Goal: Communication & Community: Participate in discussion

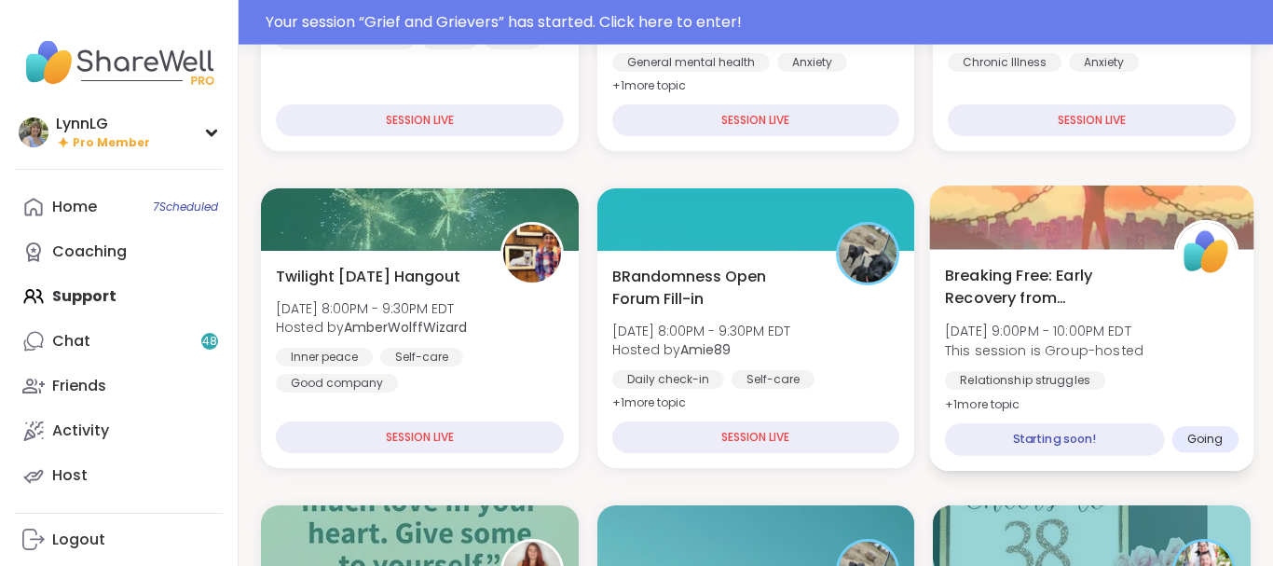
scroll to position [473, 0]
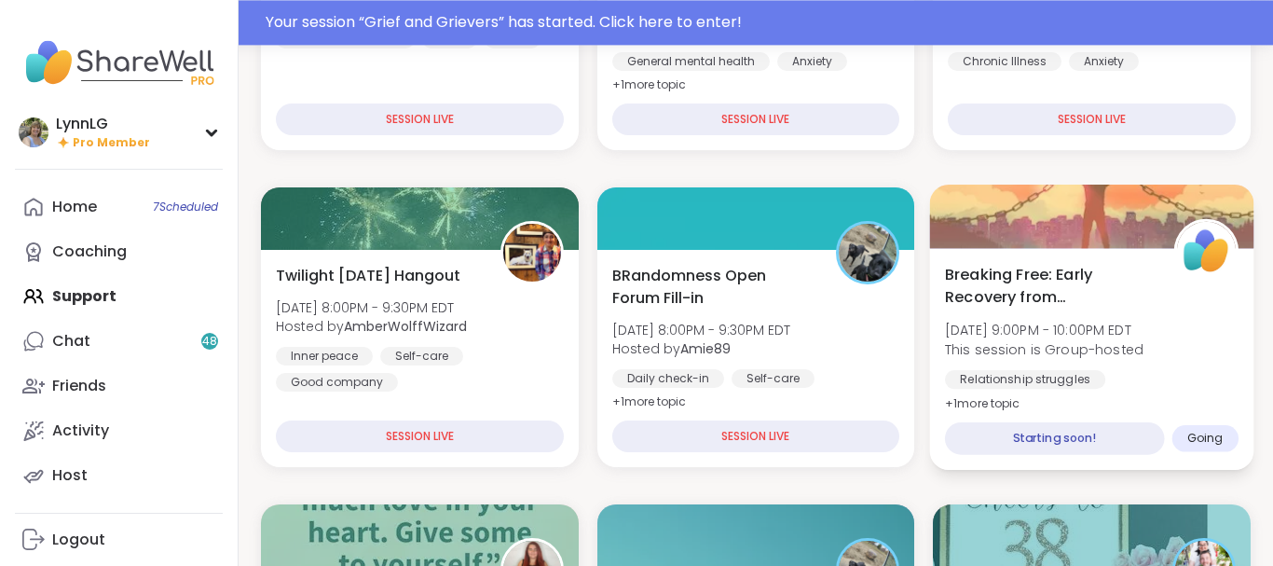
click at [1184, 316] on div "Breaking Free: Early Recovery from Abuse [DATE] 9:00PM - 10:00PM EDT This sessi…" at bounding box center [1092, 339] width 294 height 152
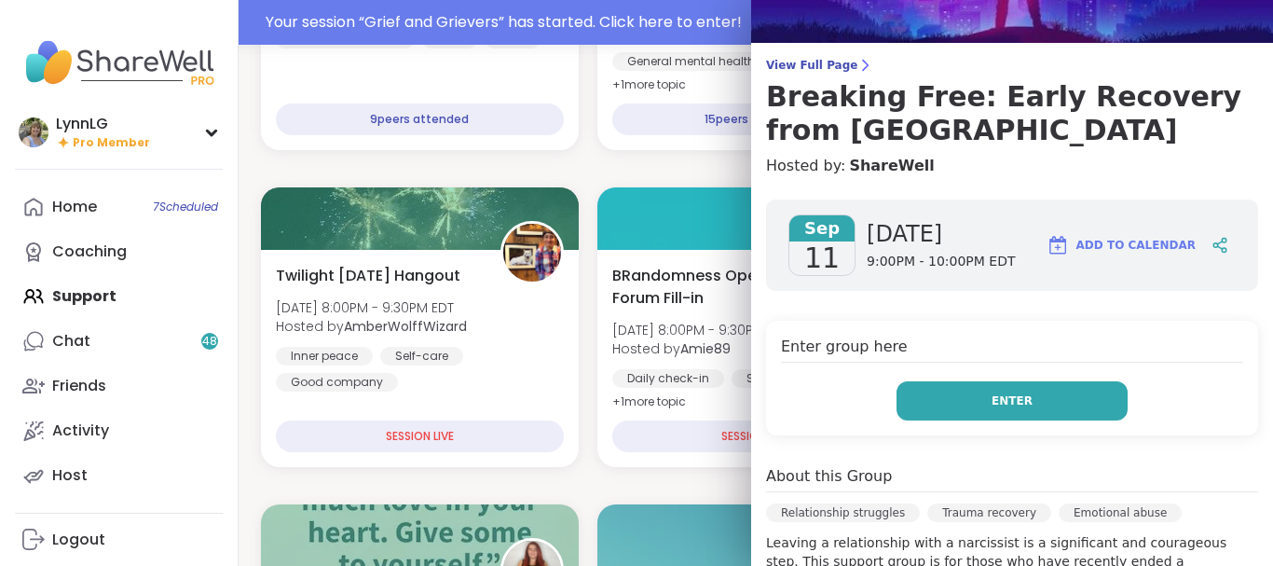
click at [999, 406] on span "Enter" at bounding box center [1012, 400] width 41 height 17
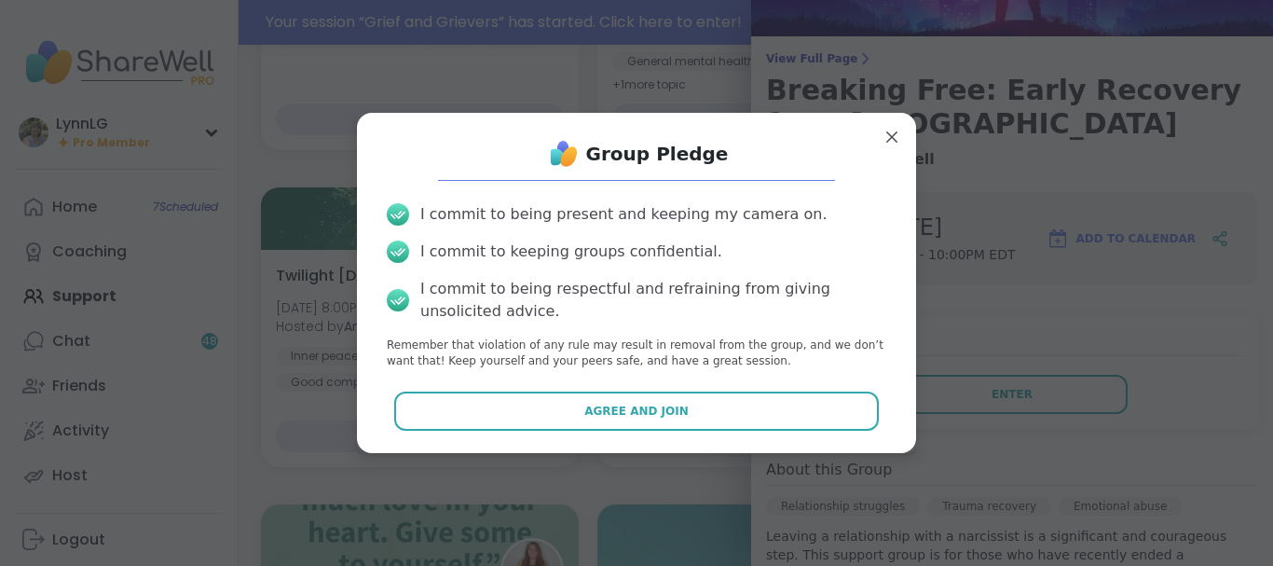
scroll to position [114, 0]
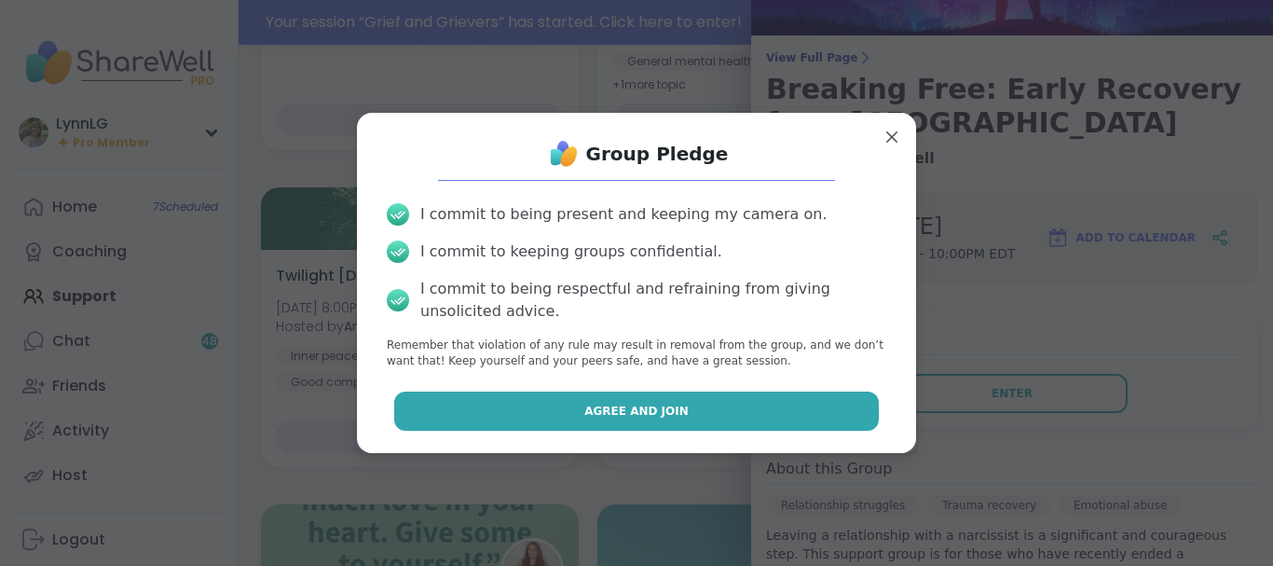
click at [637, 402] on button "Agree and Join" at bounding box center [637, 410] width 486 height 39
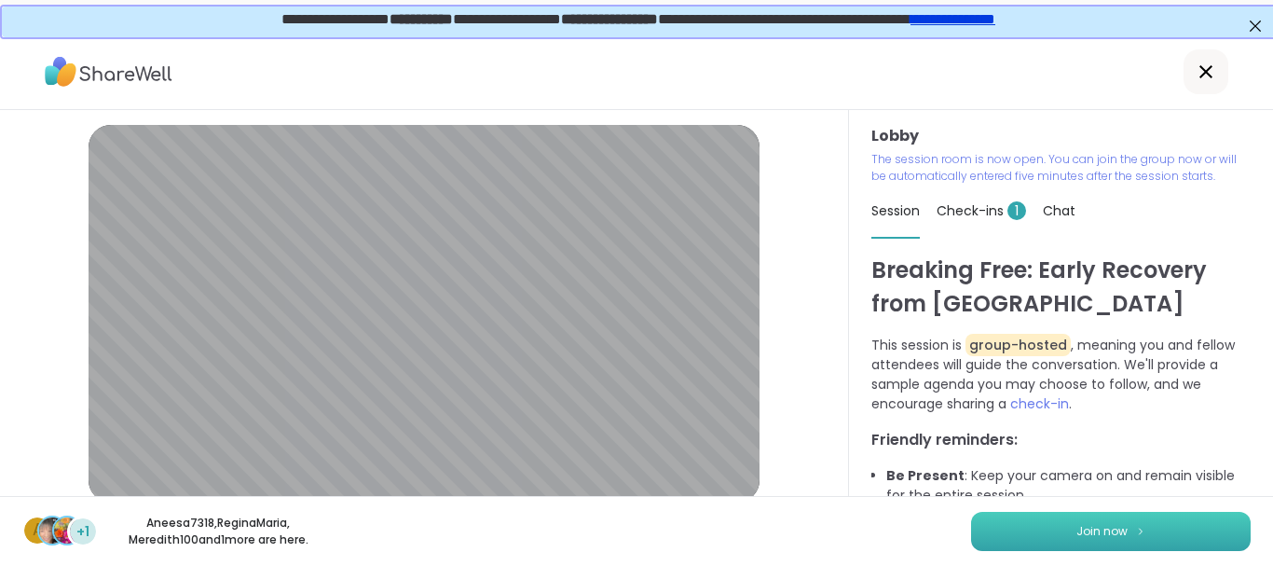
click at [1107, 525] on span "Join now" at bounding box center [1101, 531] width 51 height 17
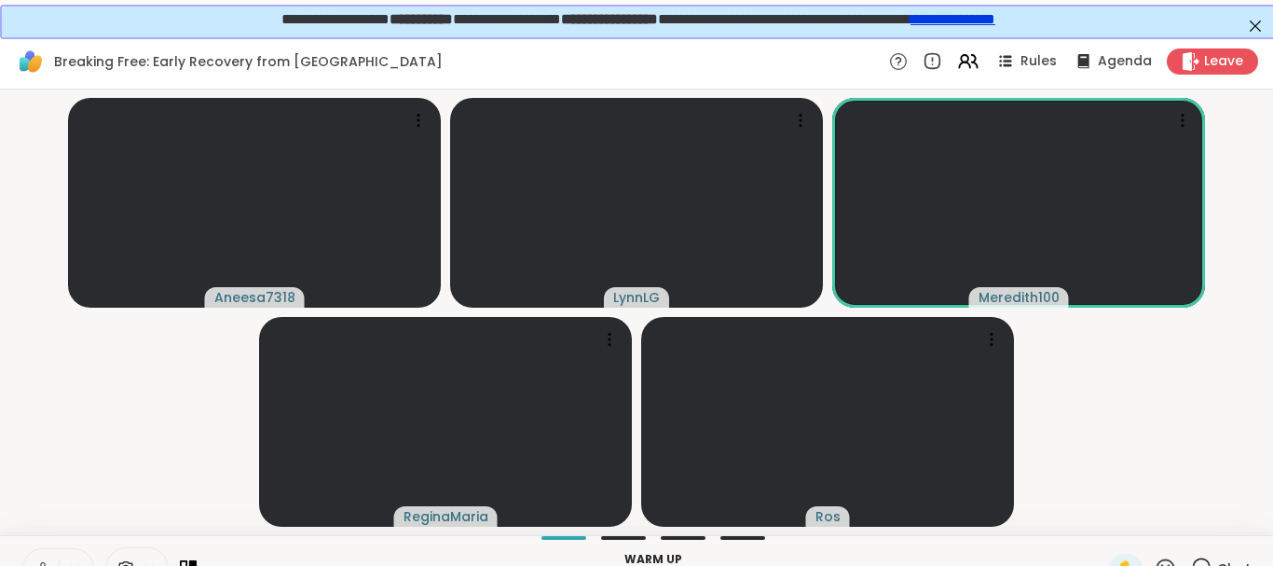
scroll to position [34, 0]
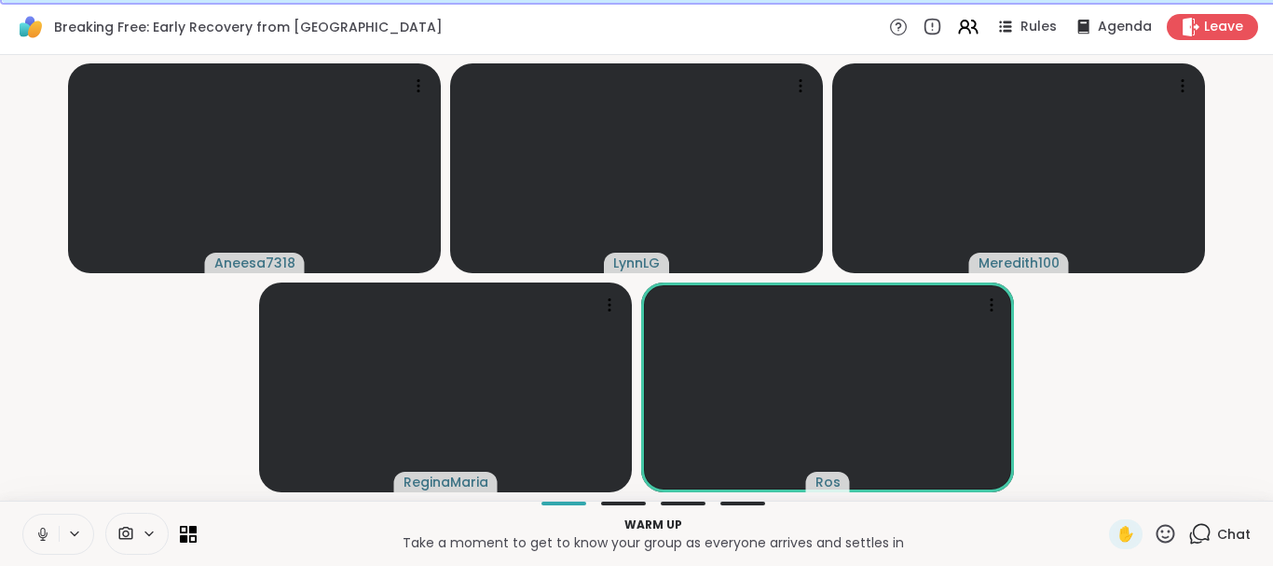
click at [32, 538] on button at bounding box center [40, 533] width 35 height 39
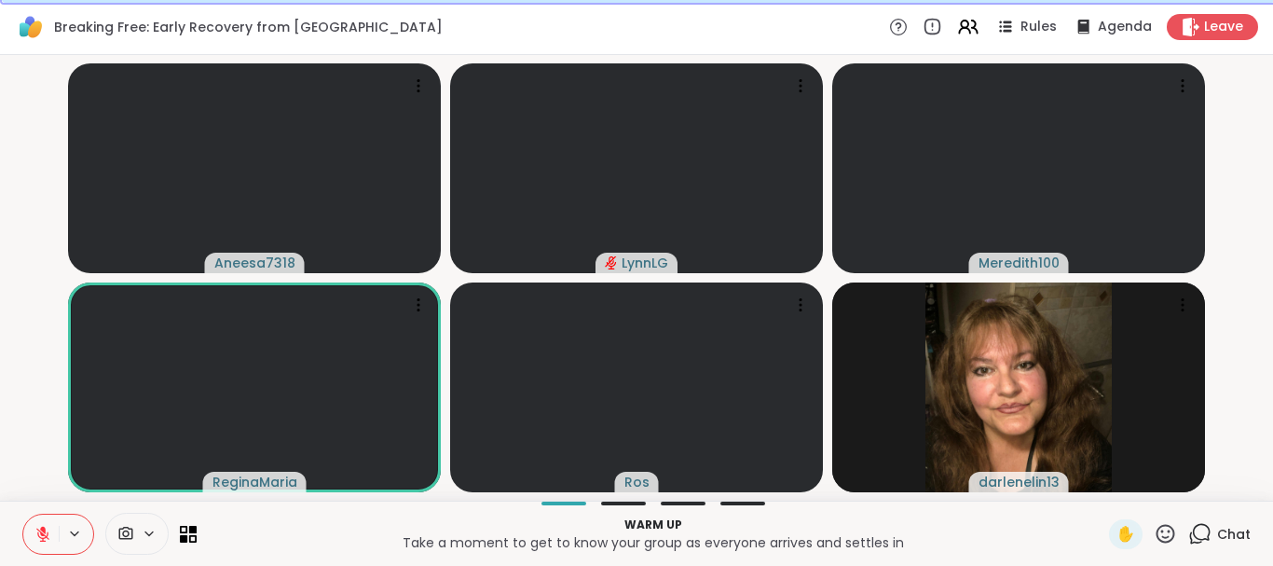
click at [39, 547] on button at bounding box center [40, 533] width 35 height 39
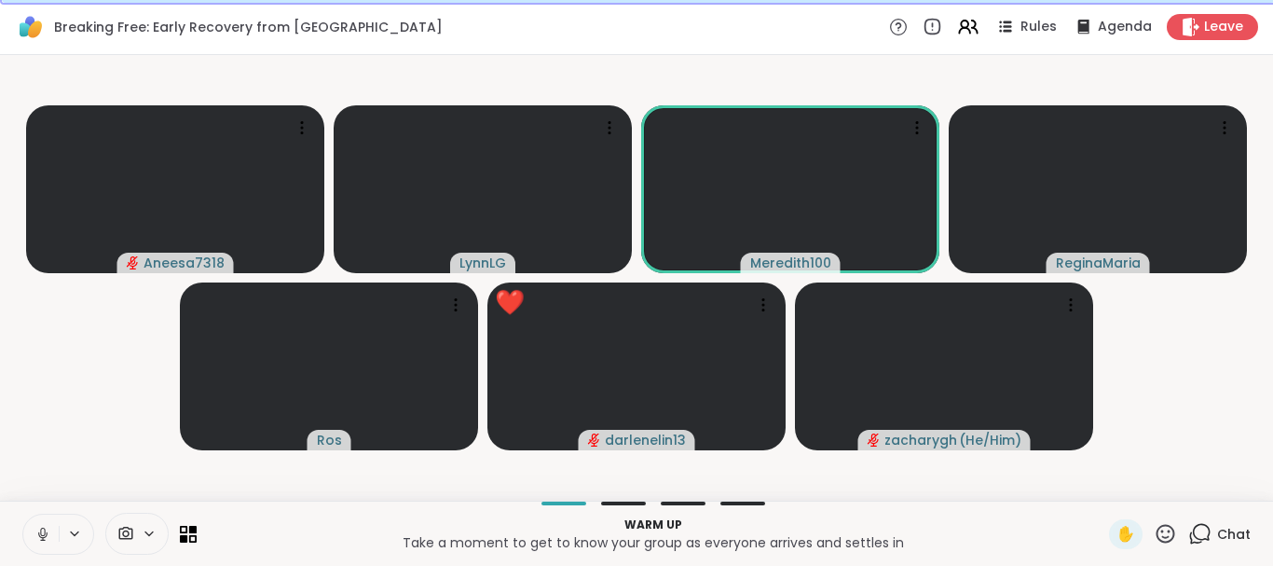
click at [41, 540] on icon at bounding box center [42, 534] width 17 height 17
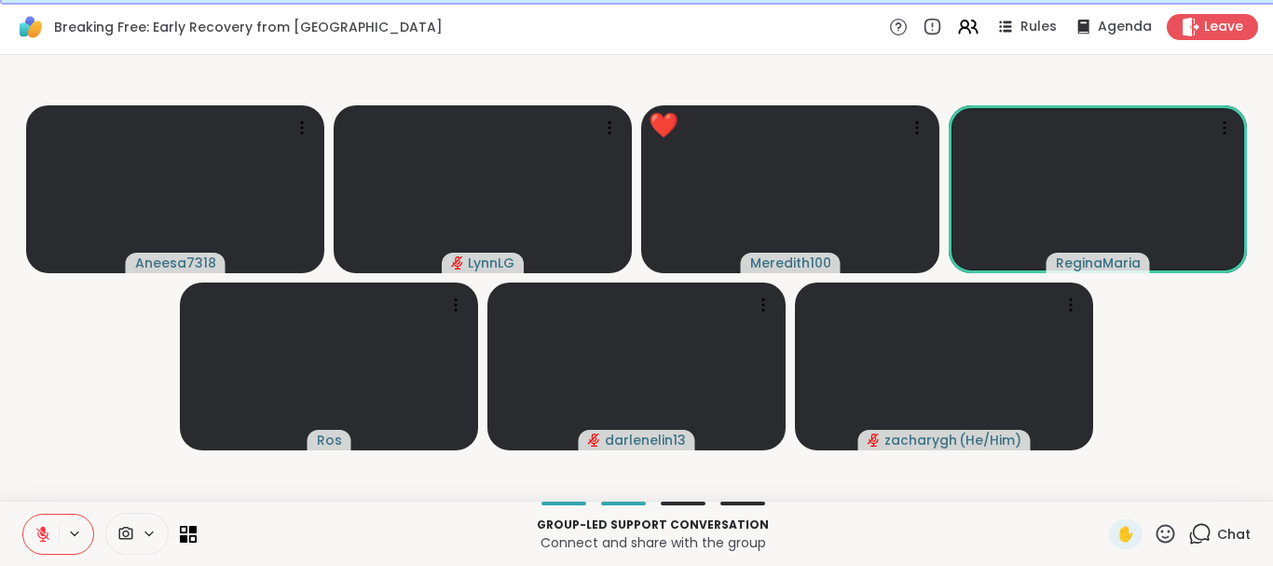
click at [1162, 535] on icon at bounding box center [1165, 533] width 23 height 23
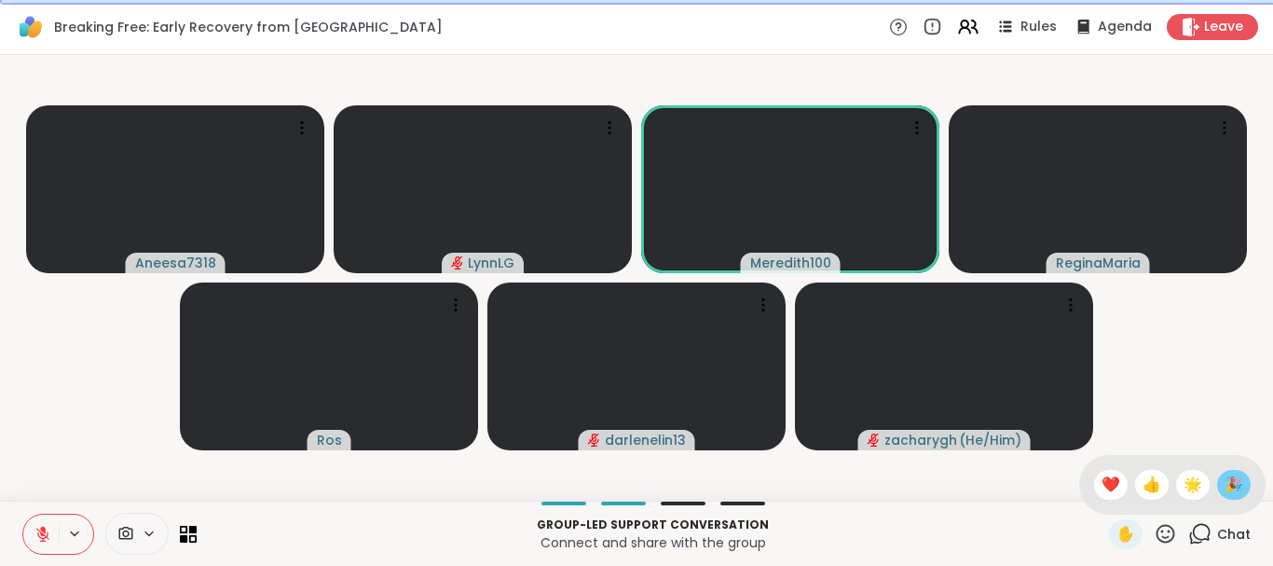
click at [1235, 492] on span "🎉" at bounding box center [1234, 484] width 19 height 22
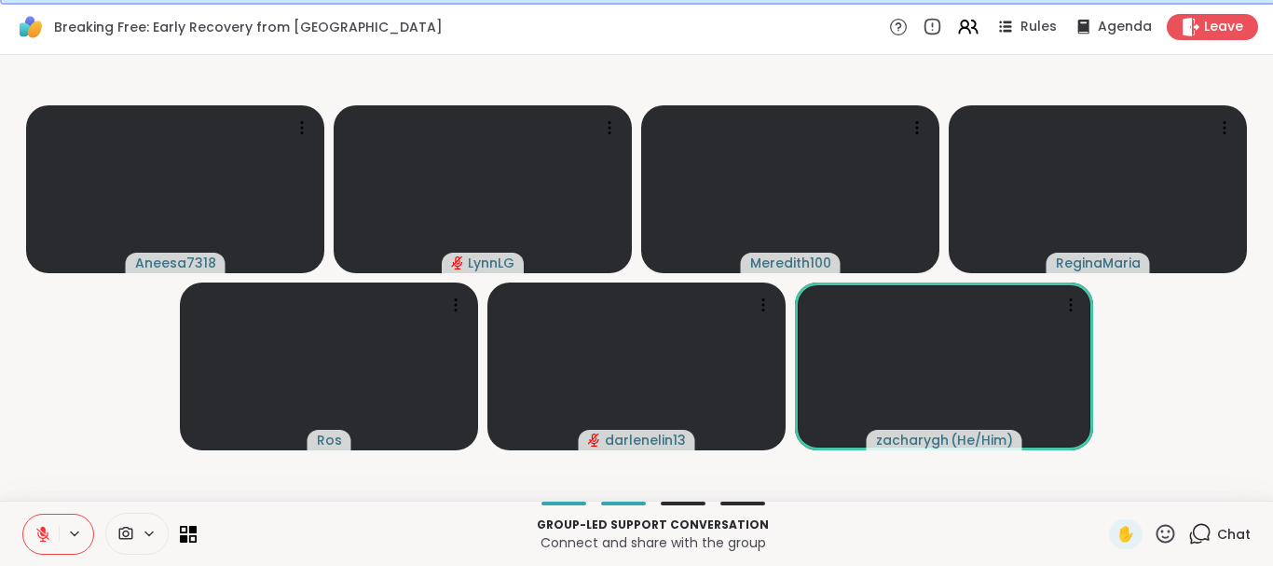
click at [1238, 535] on span "Chat" at bounding box center [1234, 534] width 34 height 19
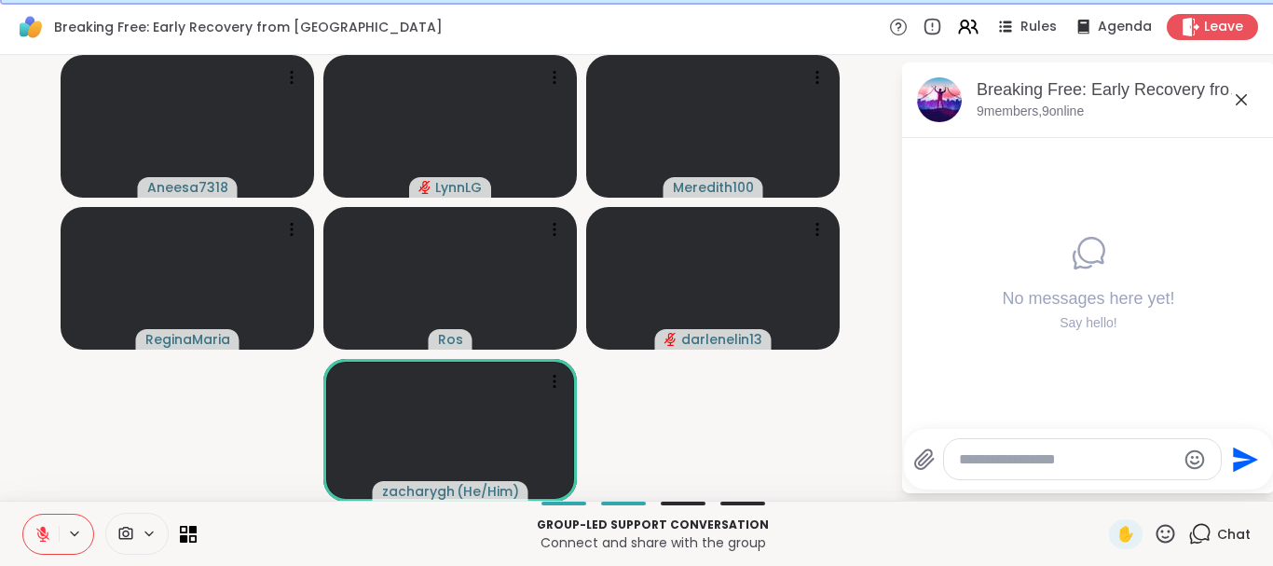
click at [1242, 102] on icon at bounding box center [1241, 99] width 11 height 11
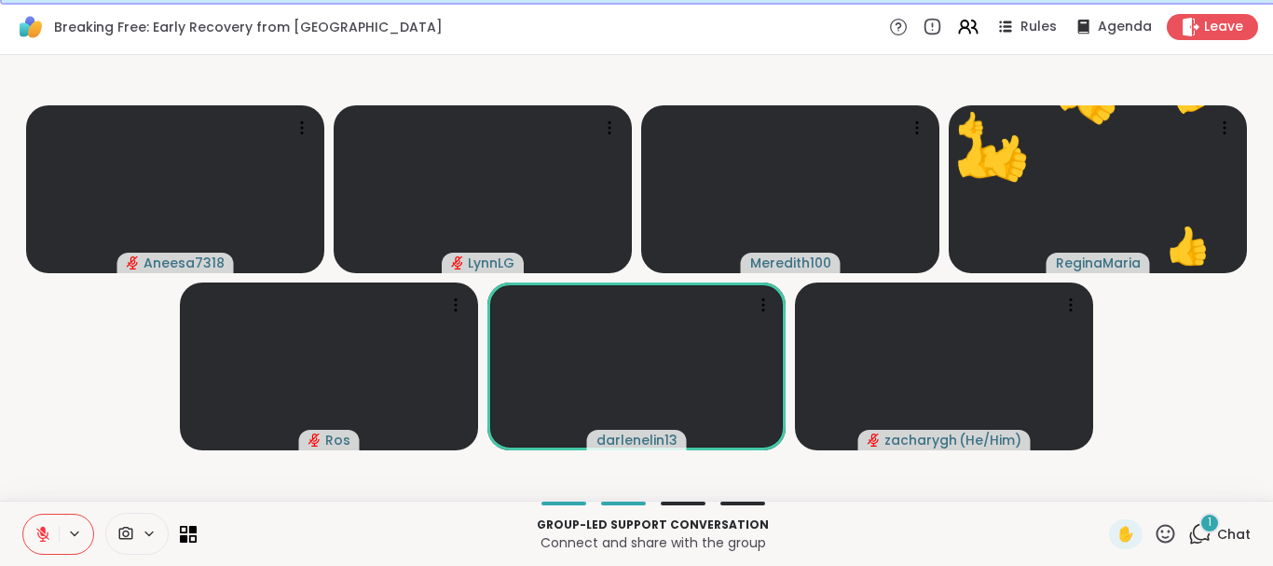
click at [1237, 530] on span "Chat" at bounding box center [1234, 534] width 34 height 19
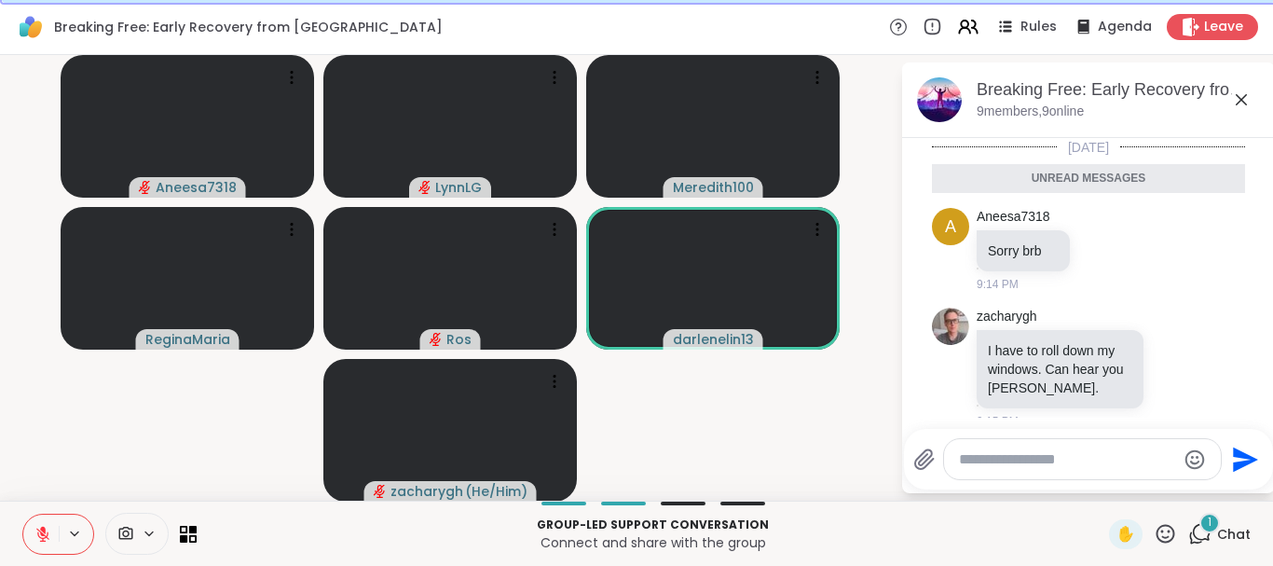
scroll to position [1, 0]
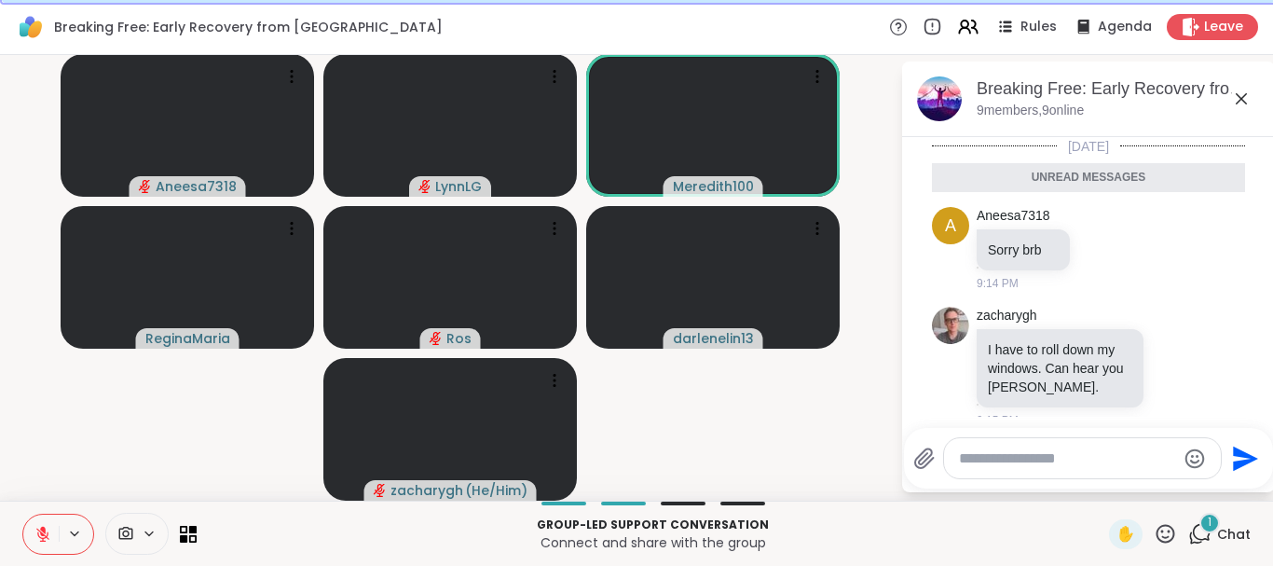
click at [51, 536] on button at bounding box center [40, 533] width 35 height 39
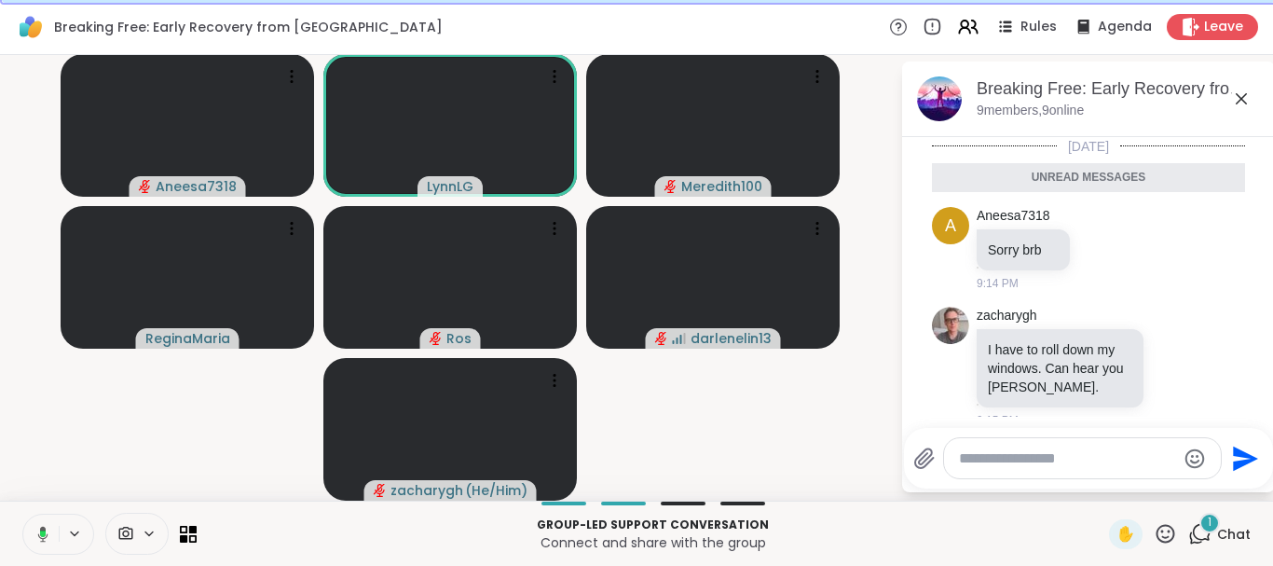
click at [40, 541] on icon at bounding box center [40, 534] width 17 height 17
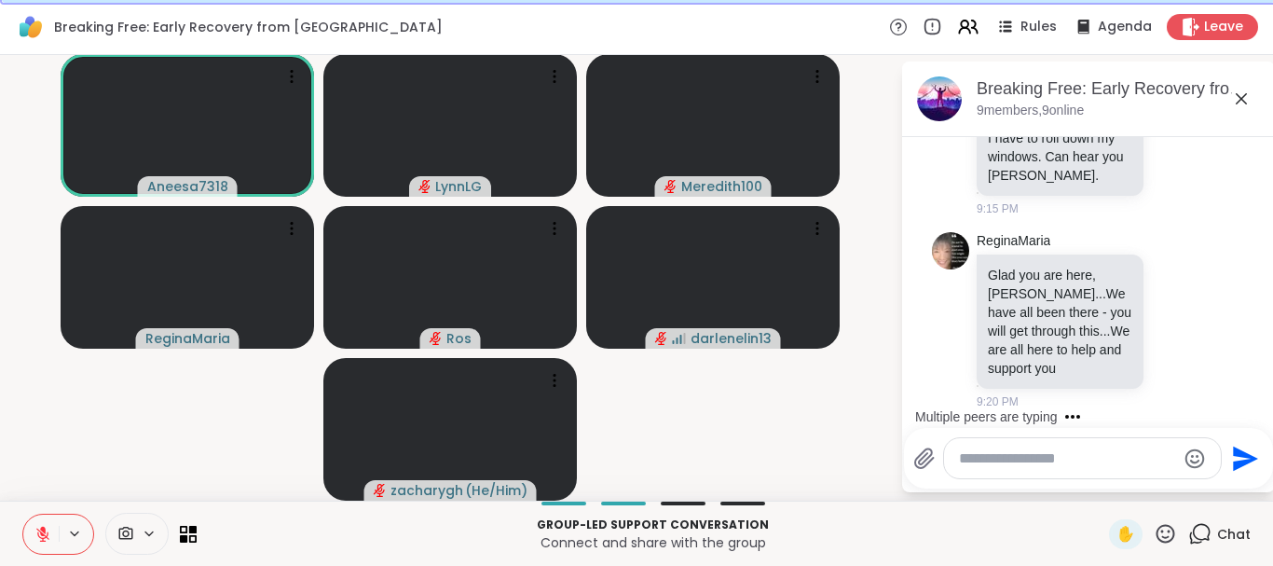
scroll to position [285, 0]
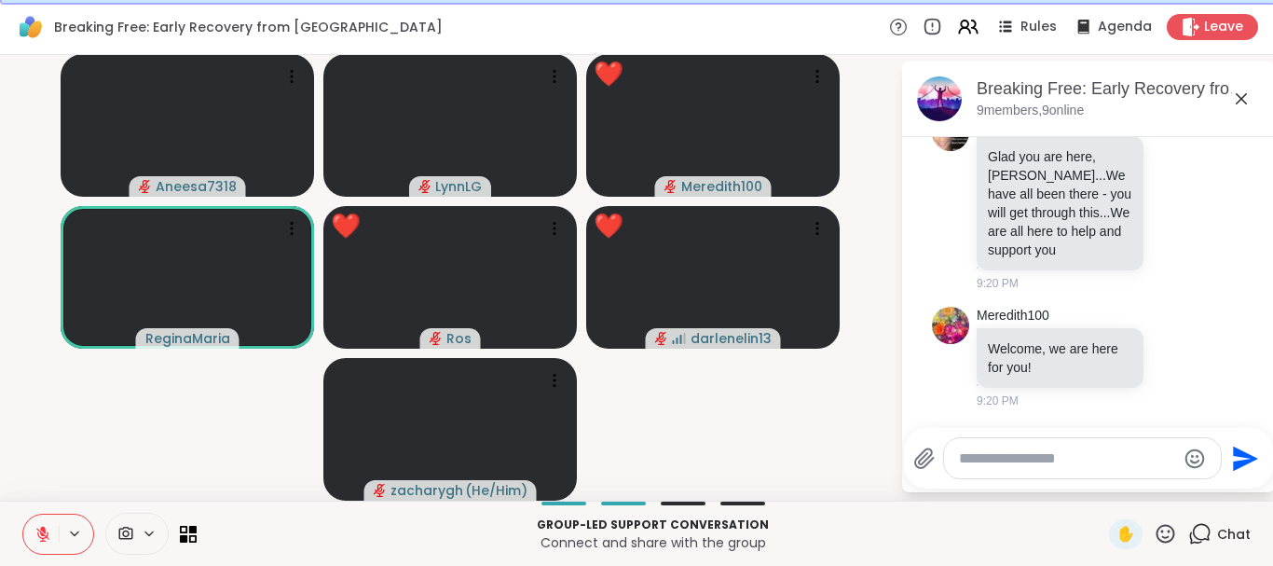
click at [1162, 533] on icon at bounding box center [1165, 533] width 23 height 23
click at [39, 538] on icon at bounding box center [42, 534] width 17 height 17
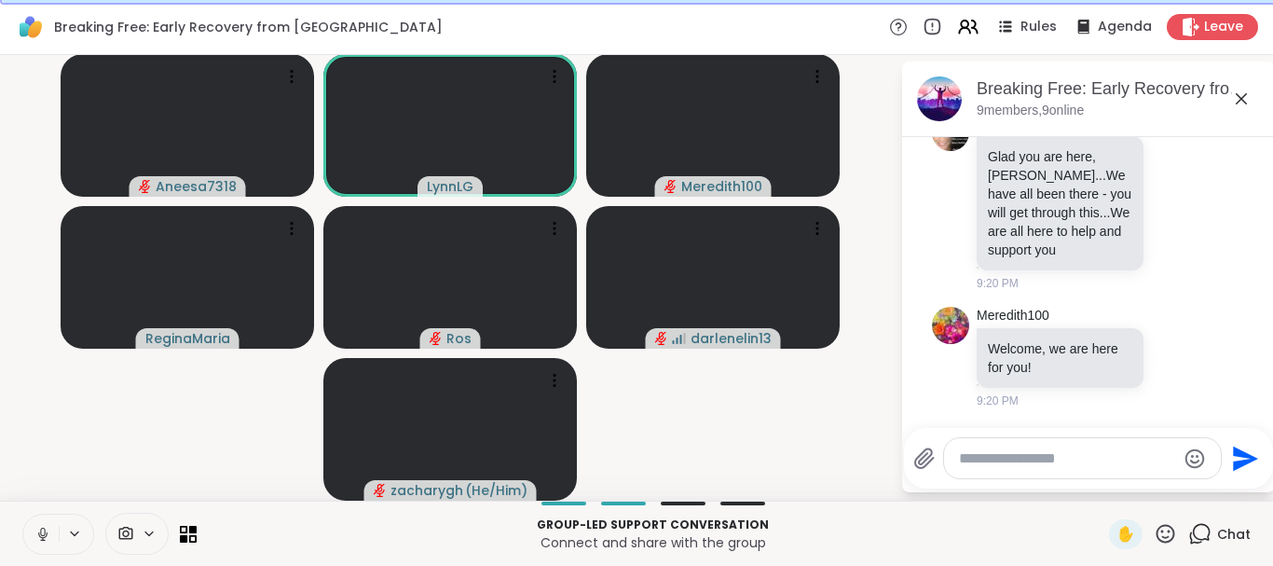
click at [41, 537] on icon at bounding box center [42, 534] width 9 height 6
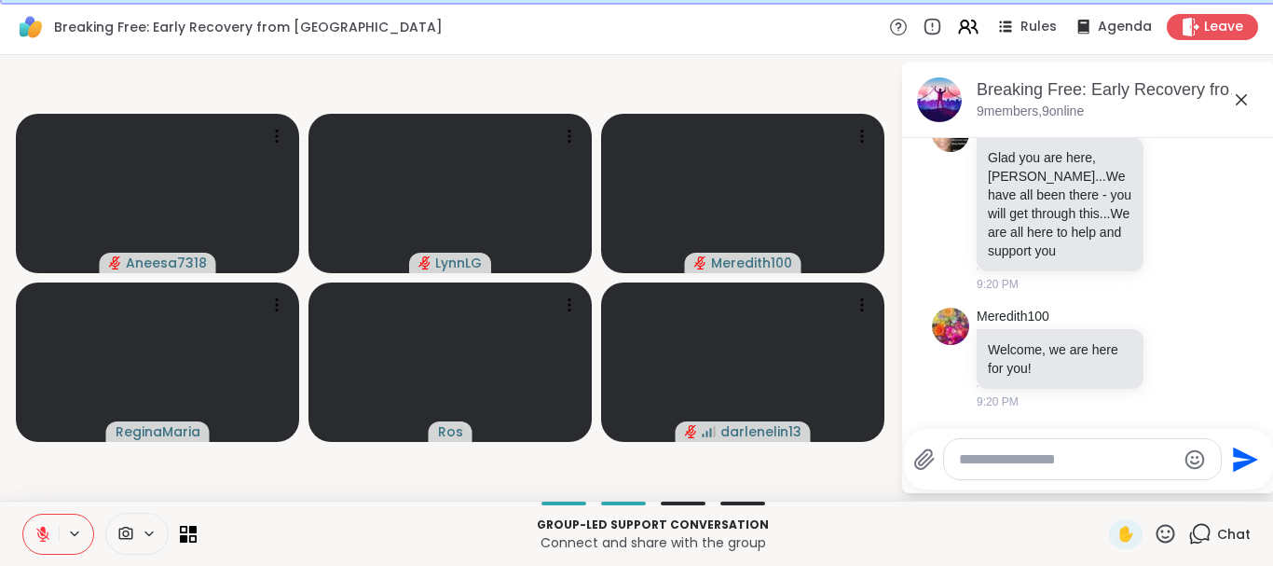
scroll to position [0, 0]
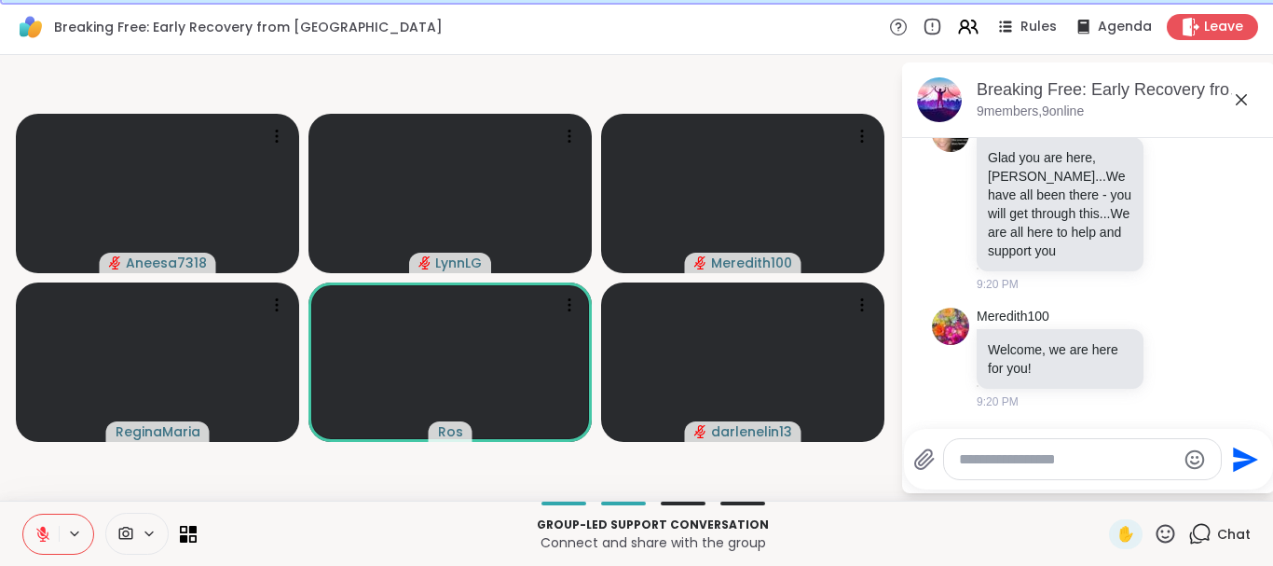
click at [1009, 461] on textarea "Type your message" at bounding box center [1067, 459] width 217 height 19
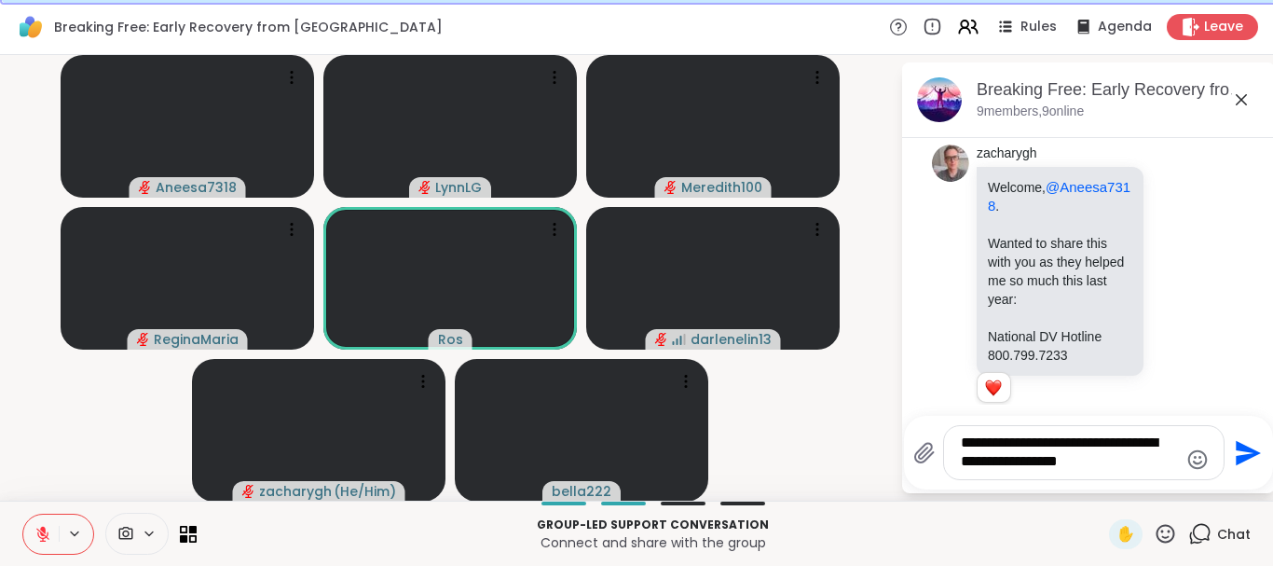
scroll to position [593, 0]
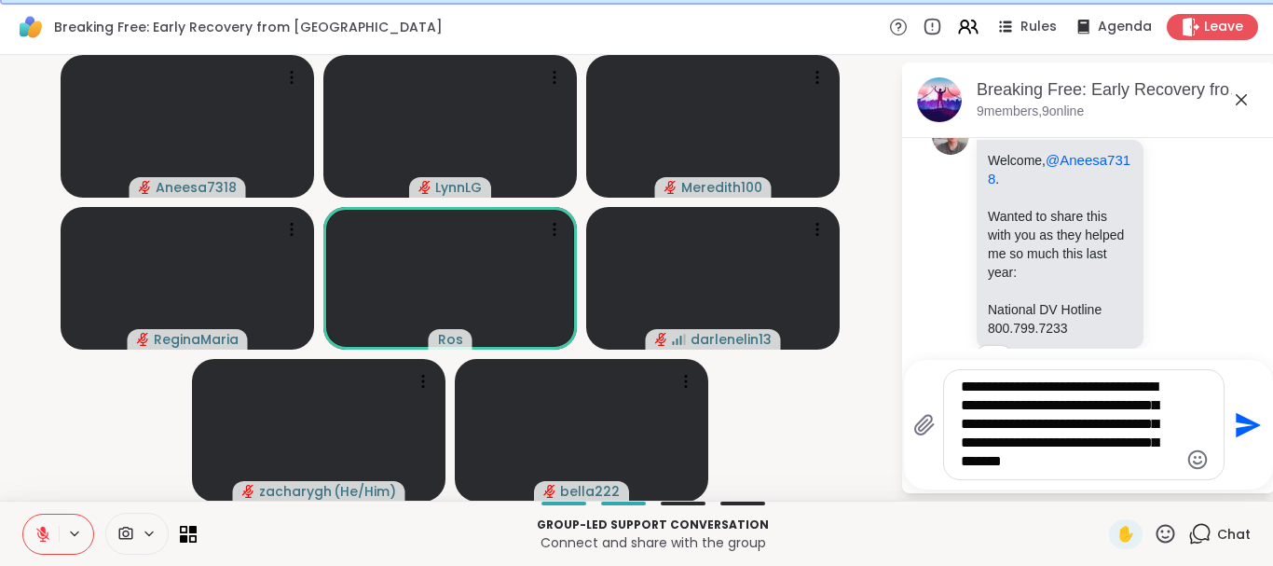
click at [1136, 446] on textarea "**********" at bounding box center [1069, 424] width 217 height 94
click at [1136, 449] on textarea "**********" at bounding box center [1069, 424] width 217 height 94
drag, startPoint x: 1136, startPoint y: 466, endPoint x: 933, endPoint y: 343, distance: 237.5
click at [961, 377] on textarea "**********" at bounding box center [1069, 424] width 217 height 94
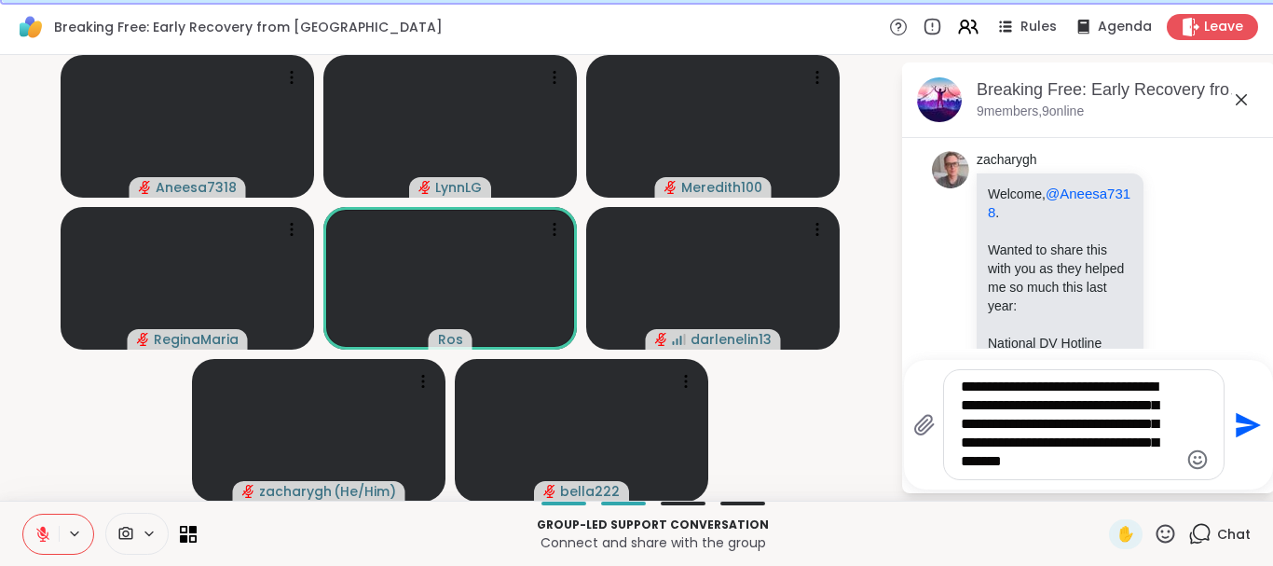
scroll to position [549, 0]
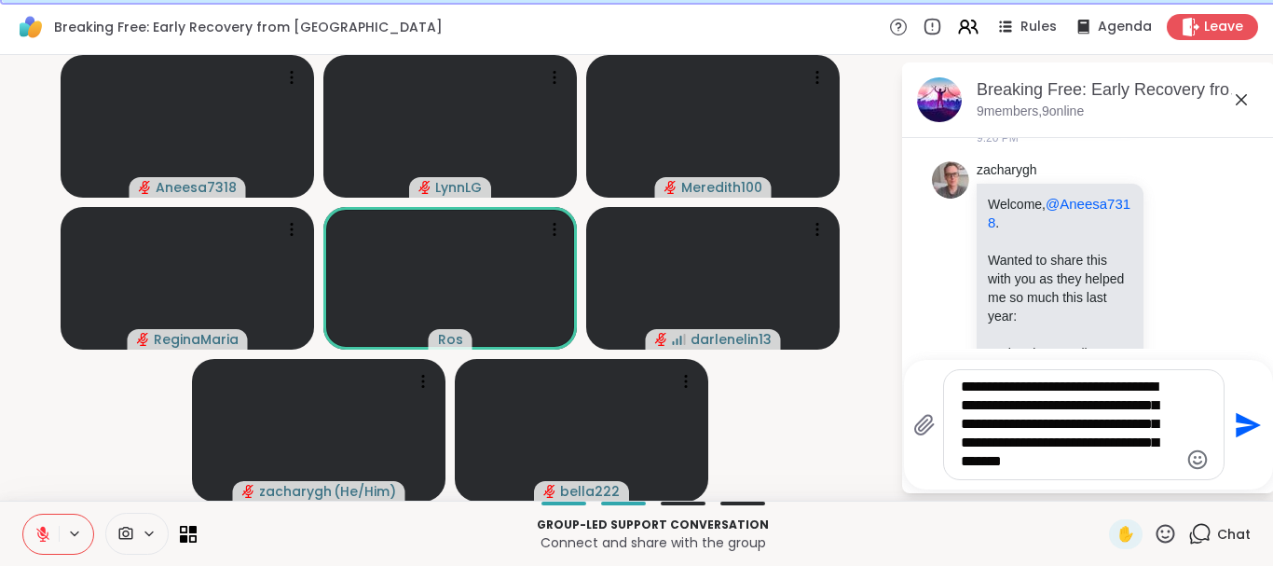
click at [868, 250] on video-player-container "Aneesa7318 LynnLG Meredith100 [PERSON_NAME] darlenelin13 zacharygh ( He/Him ) b…" at bounding box center [450, 277] width 878 height 431
click at [961, 385] on textarea "**********" at bounding box center [1069, 424] width 217 height 94
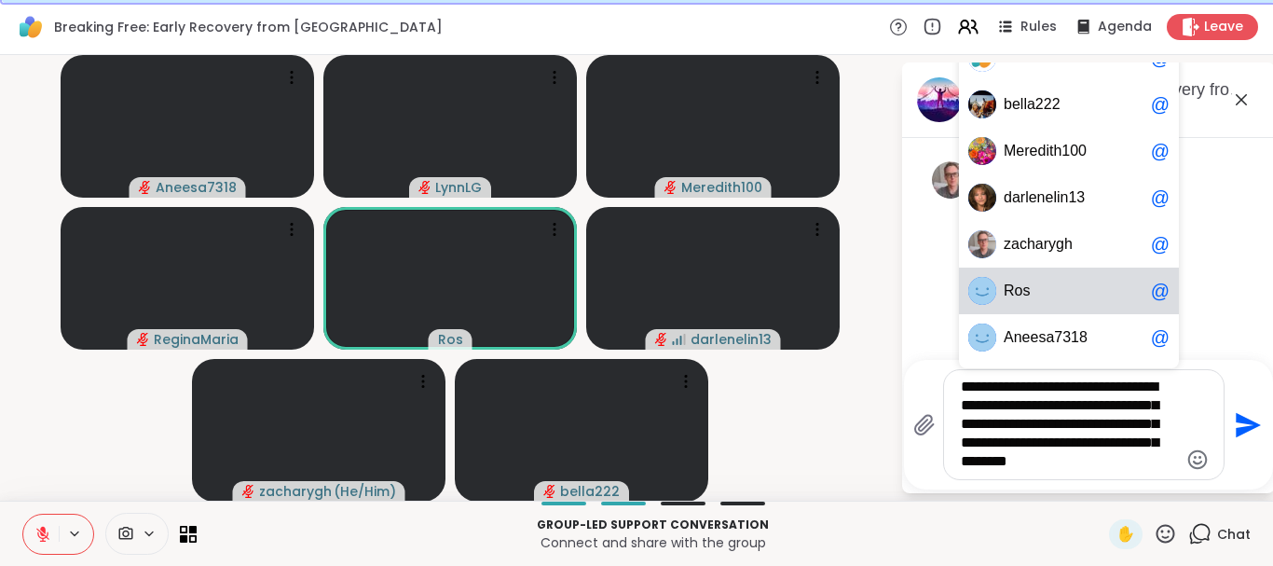
scroll to position [1, 0]
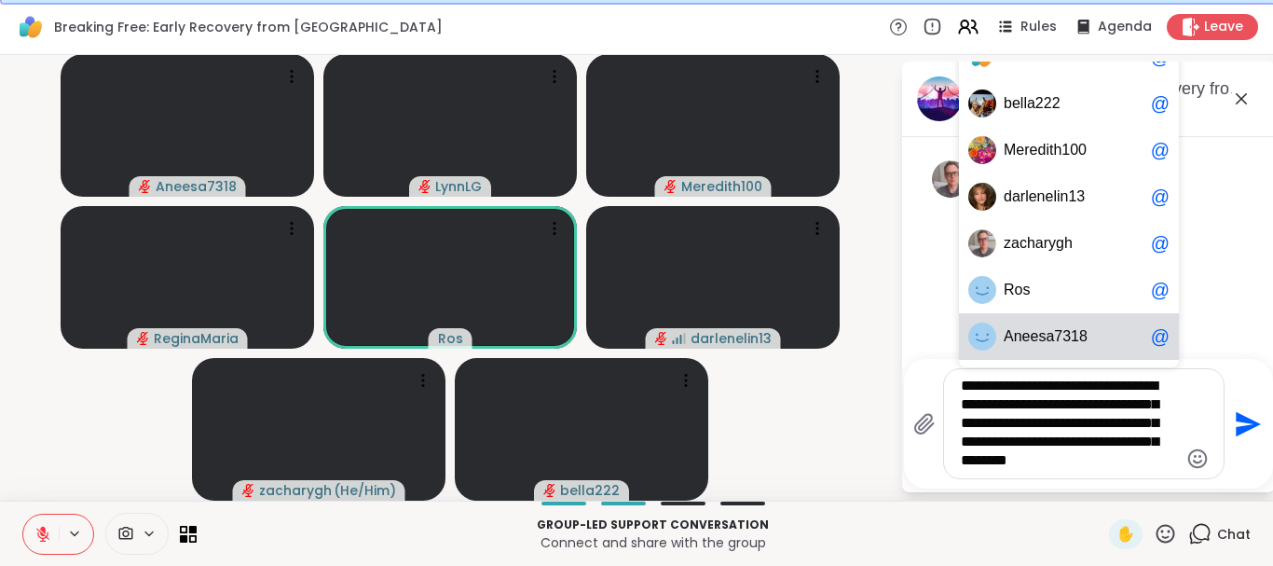
click at [1054, 336] on span "7" at bounding box center [1058, 336] width 8 height 19
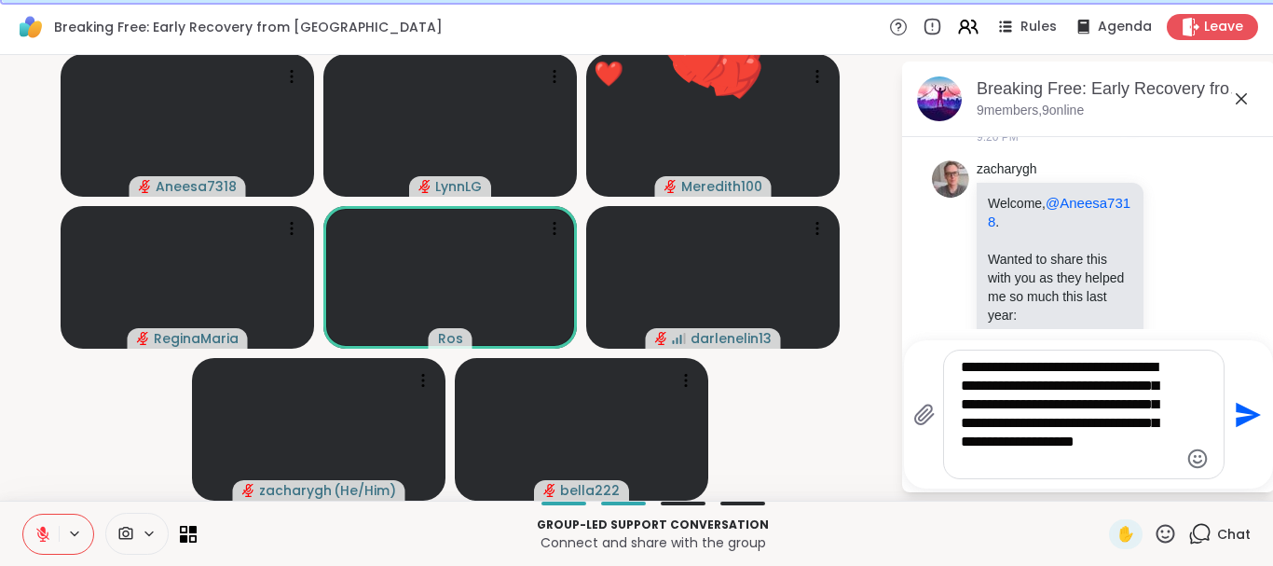
click at [1087, 445] on textarea "**********" at bounding box center [1069, 414] width 217 height 113
click at [1117, 405] on textarea "**********" at bounding box center [1069, 414] width 217 height 113
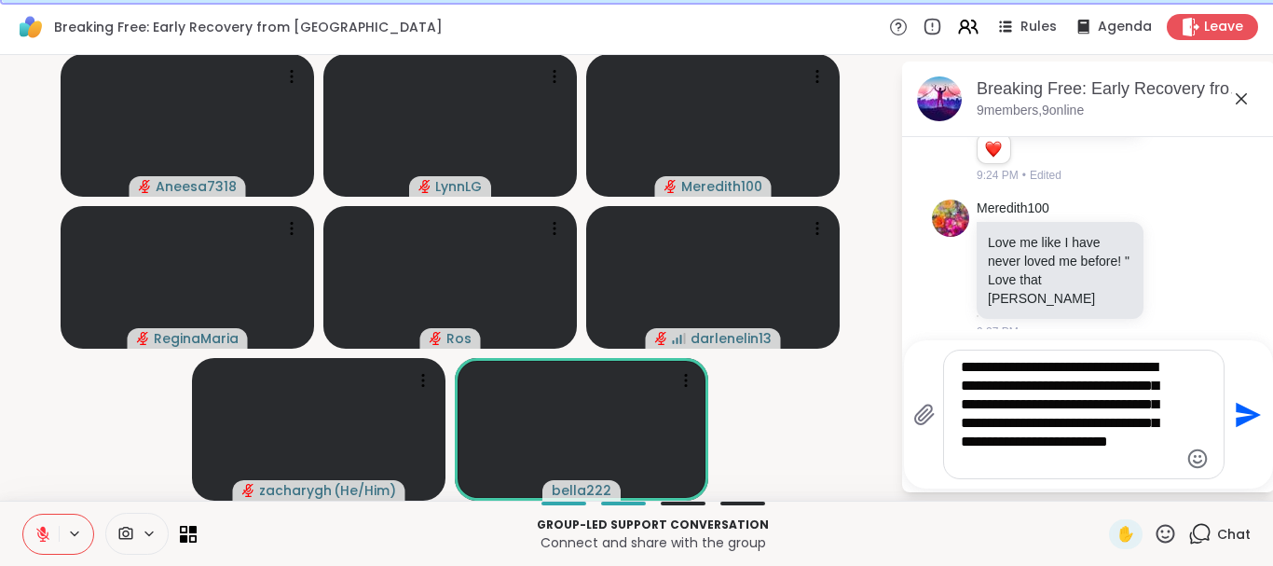
scroll to position [922, 0]
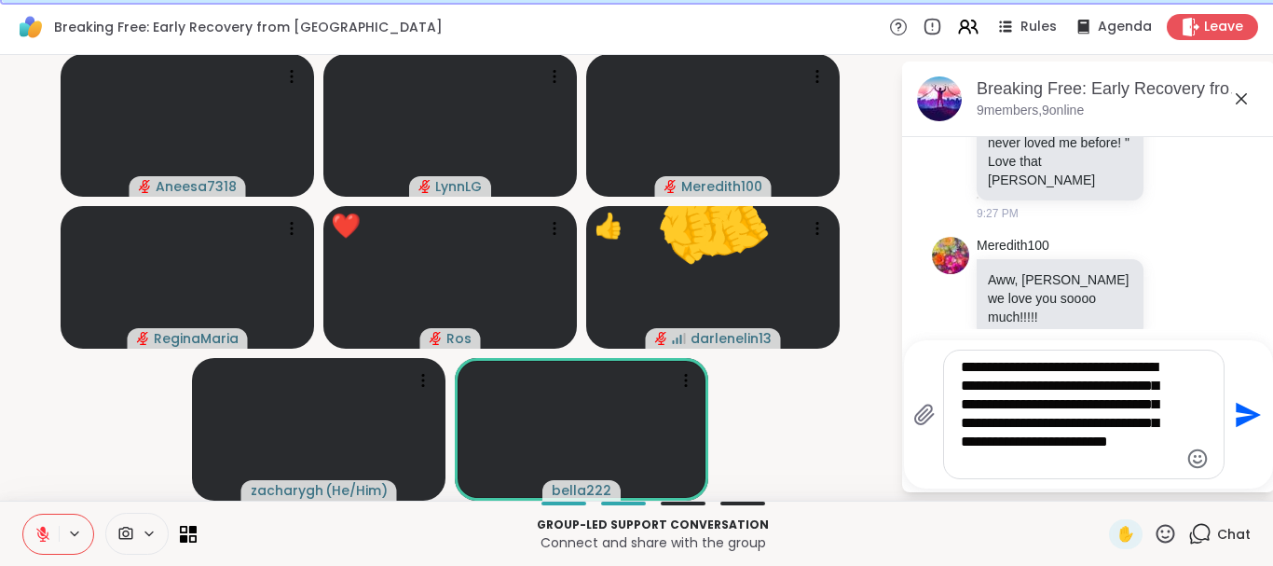
click at [1065, 464] on textarea "**********" at bounding box center [1069, 414] width 217 height 113
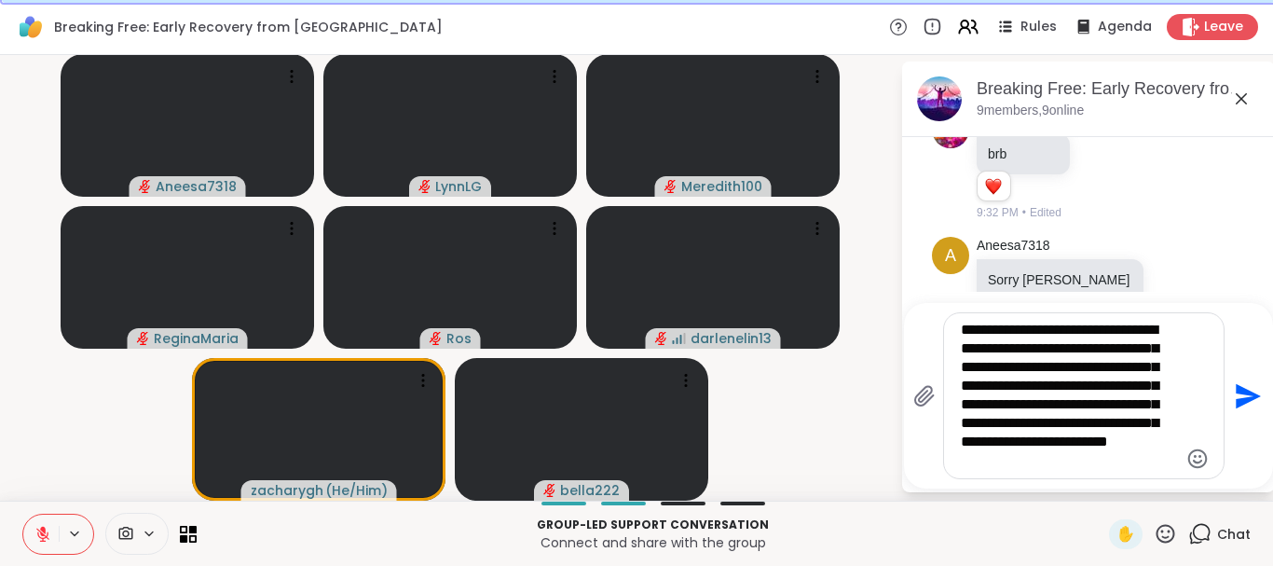
scroll to position [0, 0]
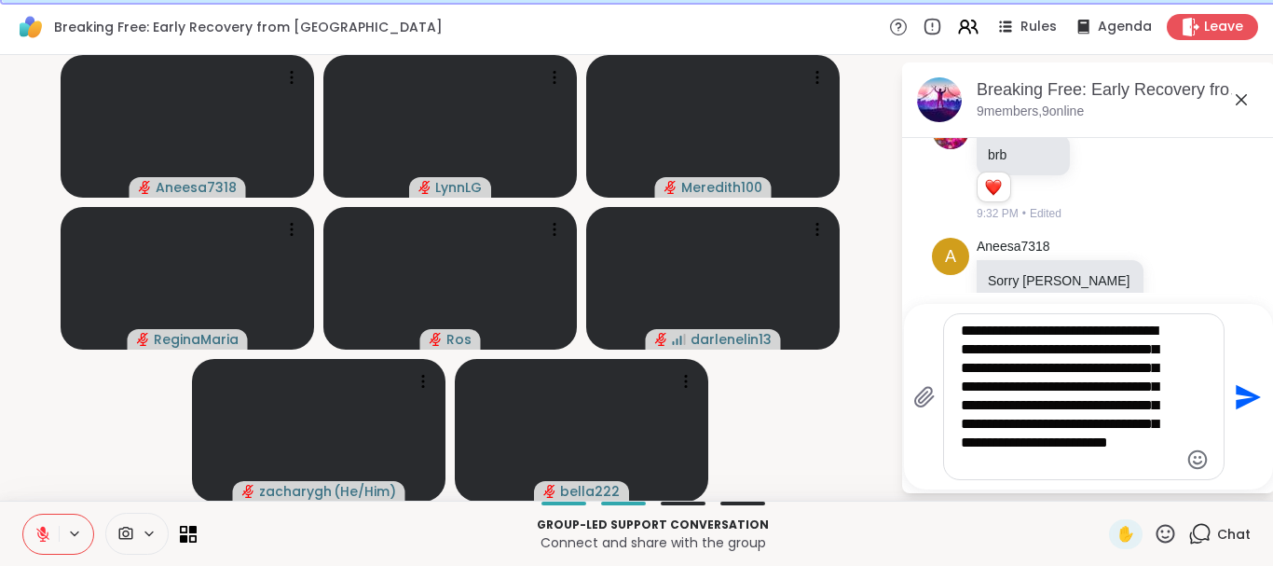
click at [1113, 372] on textarea "**********" at bounding box center [1069, 397] width 217 height 150
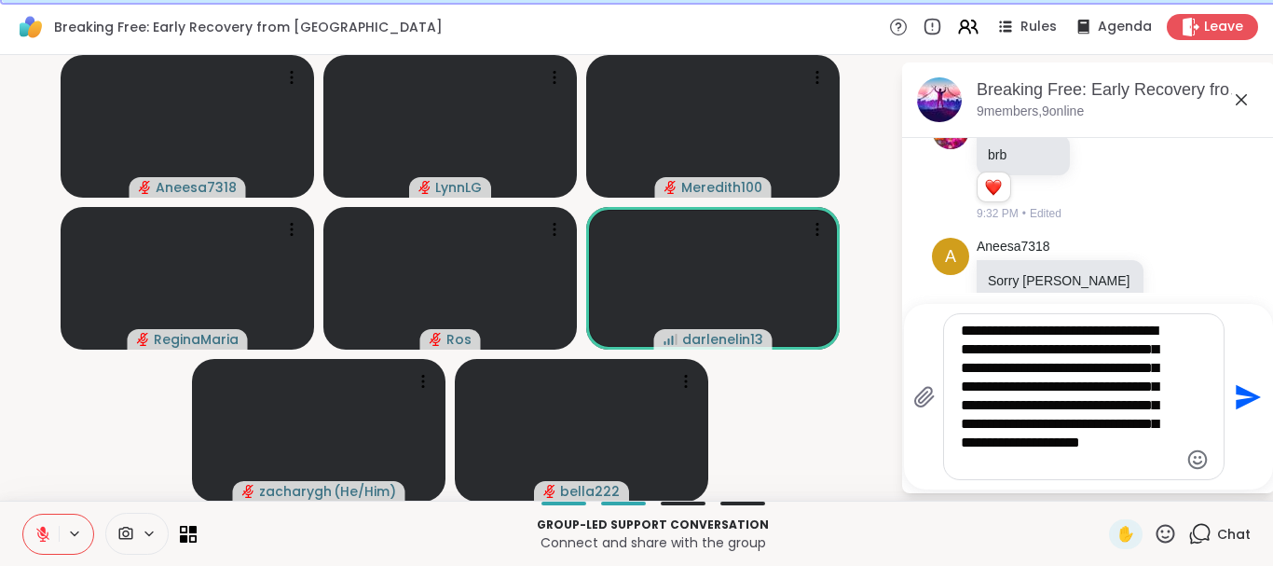
click at [1106, 464] on textarea "**********" at bounding box center [1069, 397] width 217 height 150
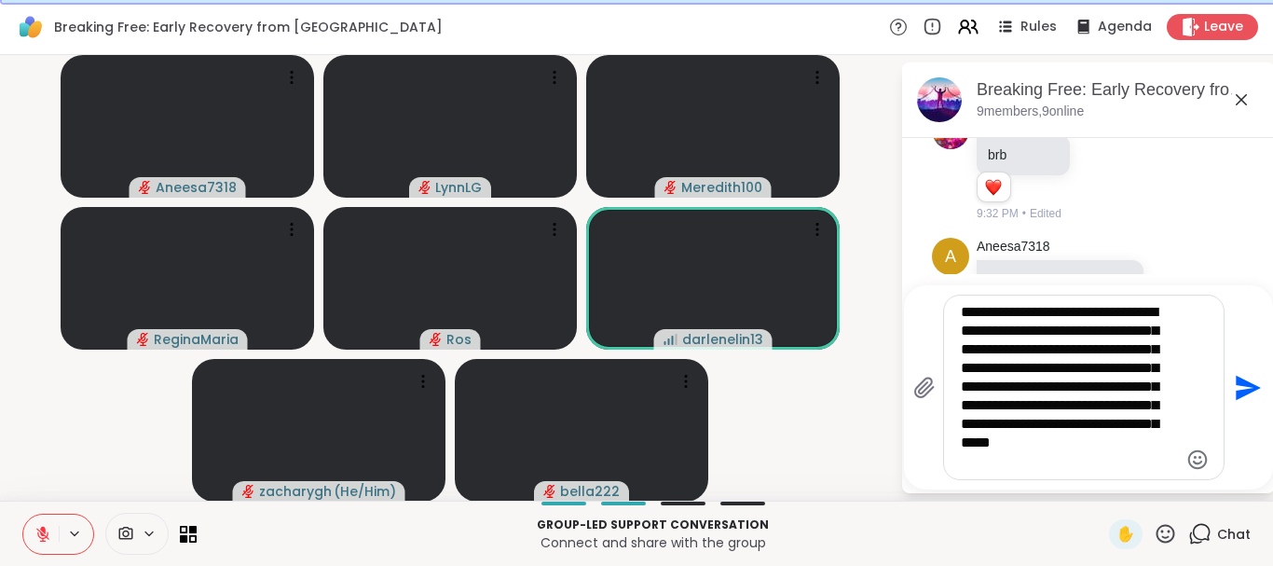
type textarea "**********"
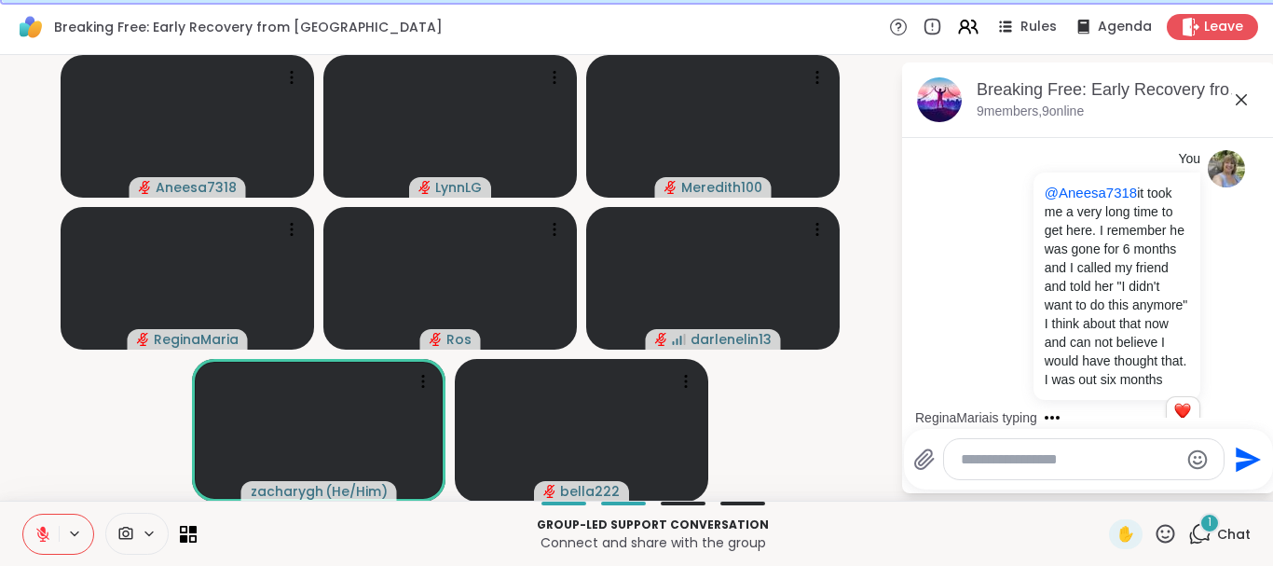
scroll to position [1832, 0]
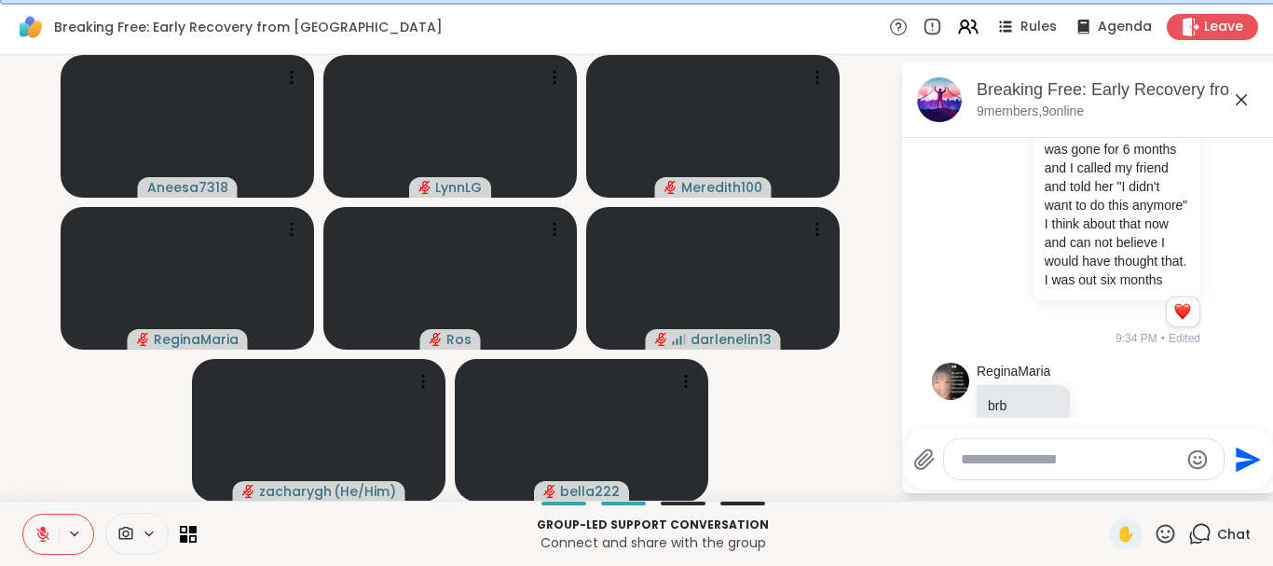
click at [41, 533] on icon at bounding box center [42, 534] width 13 height 13
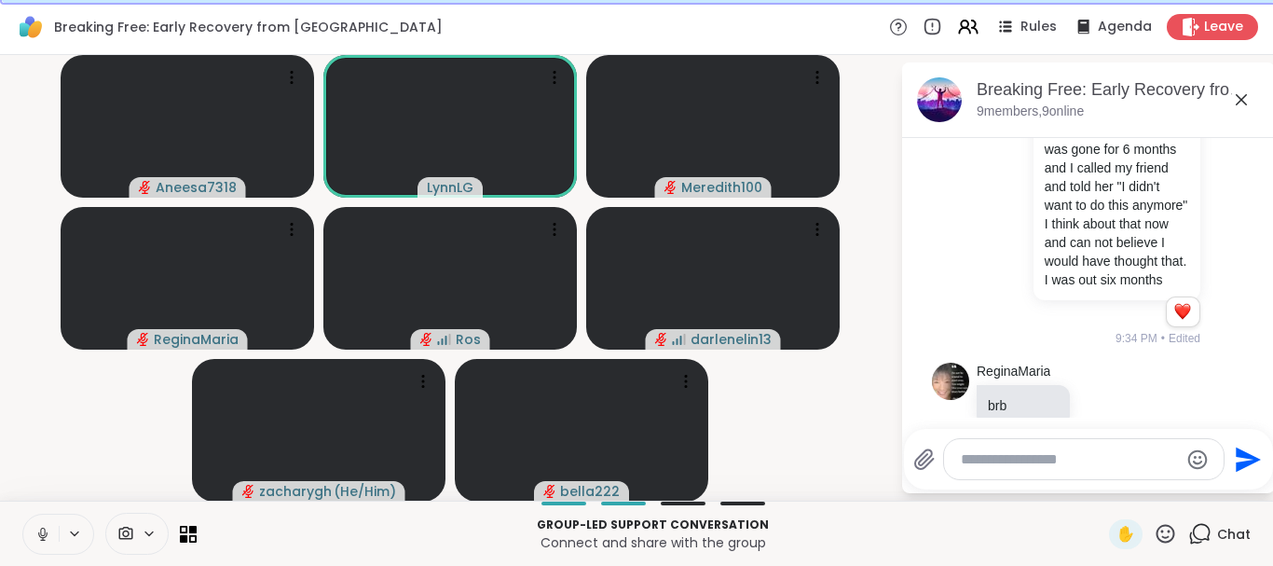
click at [49, 537] on icon at bounding box center [42, 534] width 17 height 17
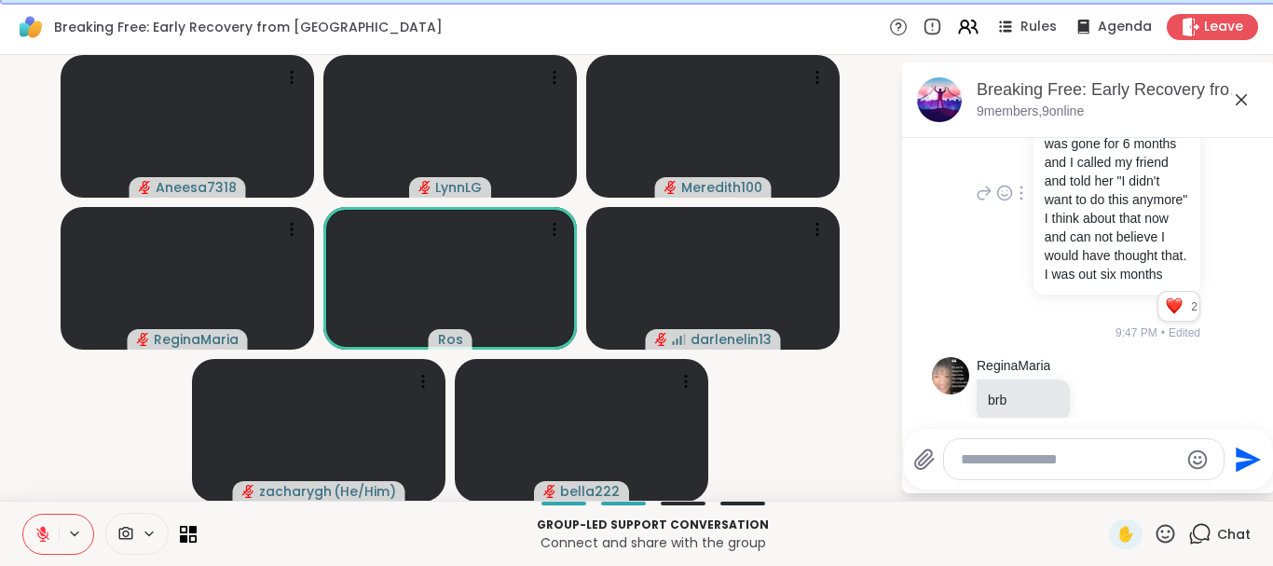
scroll to position [1839, 0]
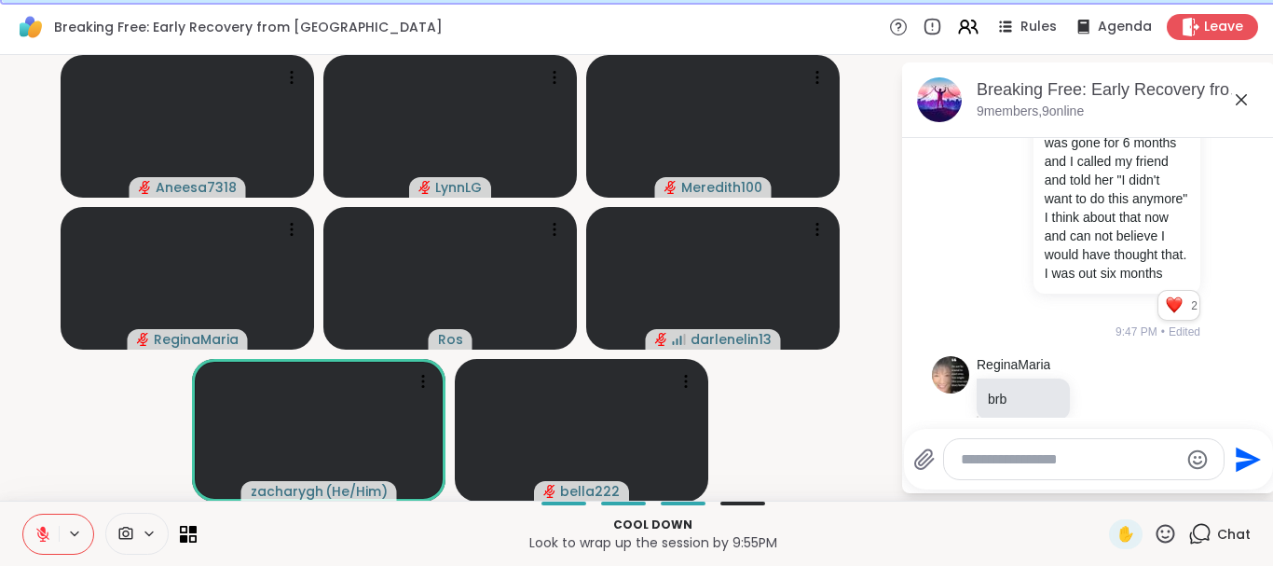
click at [44, 535] on icon at bounding box center [42, 534] width 13 height 13
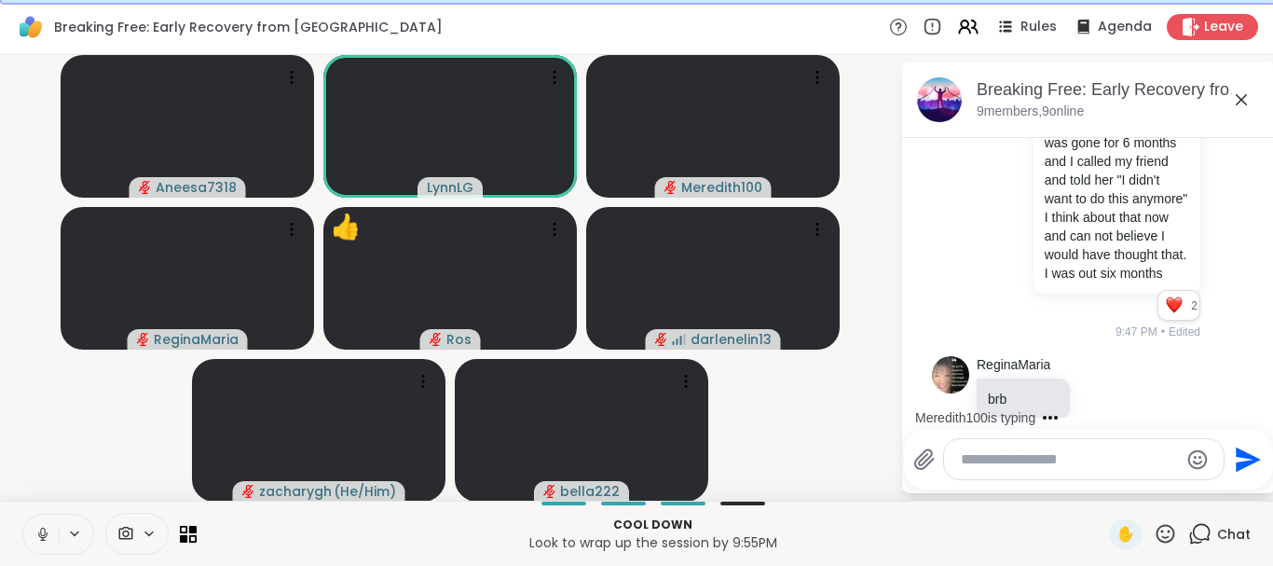
drag, startPoint x: 42, startPoint y: 533, endPoint x: 39, endPoint y: 543, distance: 10.6
click at [41, 540] on icon at bounding box center [42, 534] width 17 height 17
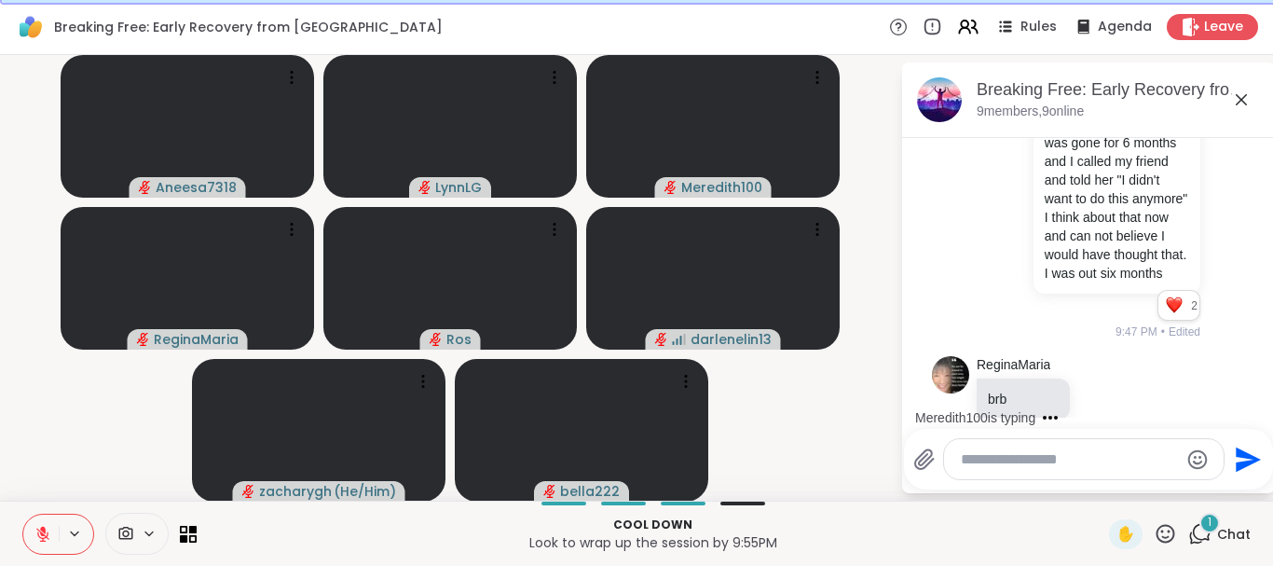
scroll to position [2058, 0]
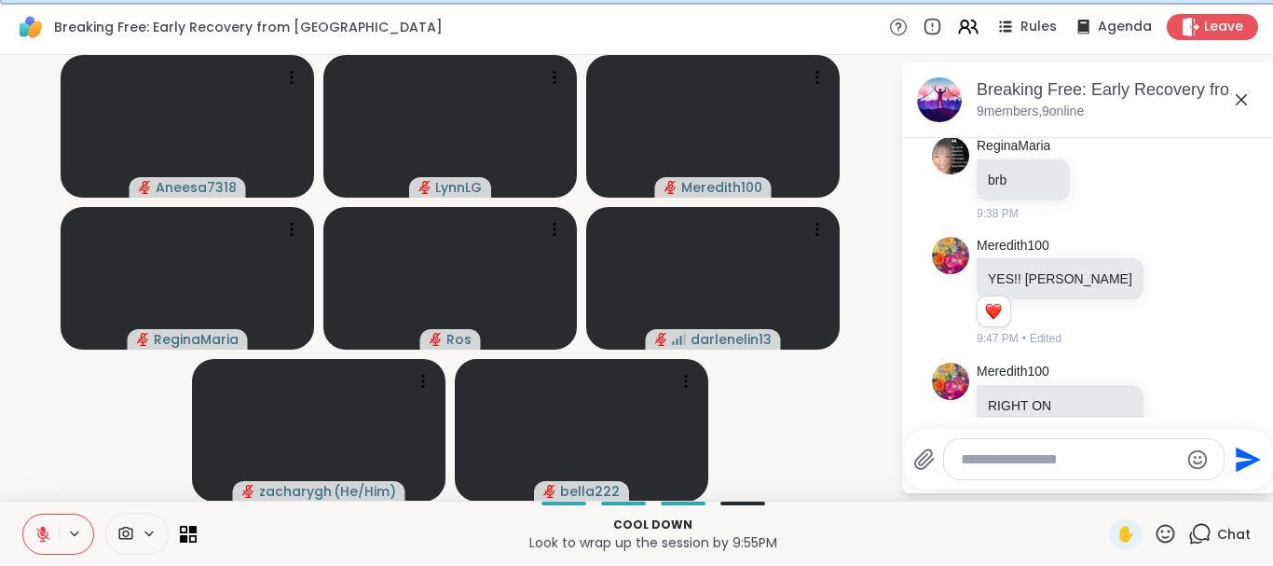
click at [38, 543] on button at bounding box center [40, 533] width 35 height 39
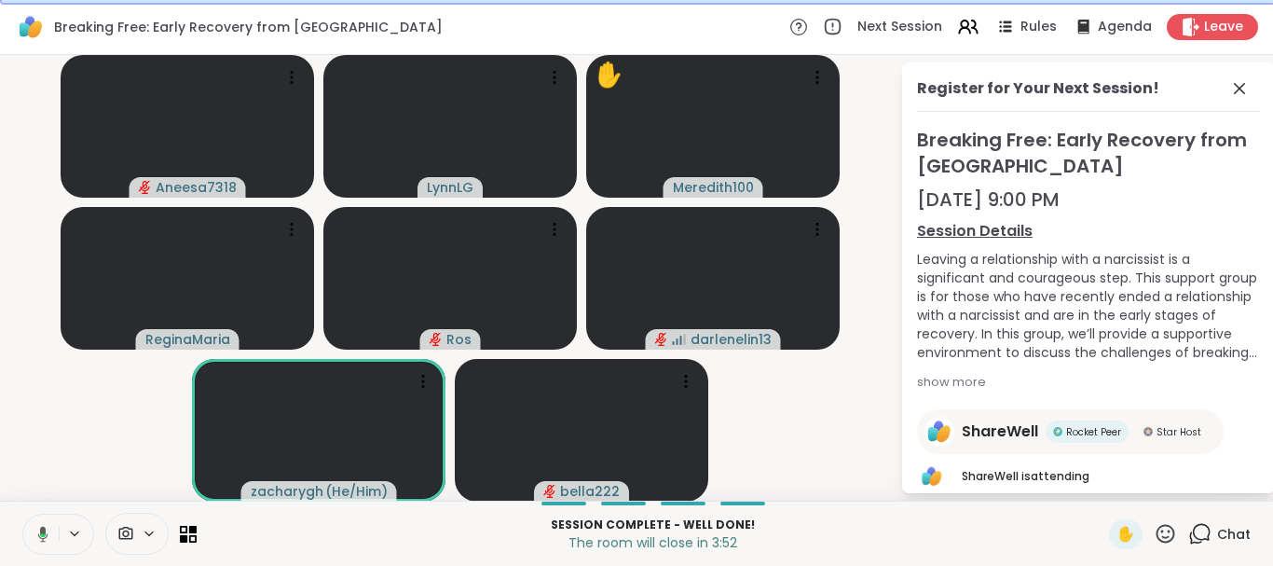
click at [53, 535] on button at bounding box center [40, 533] width 38 height 39
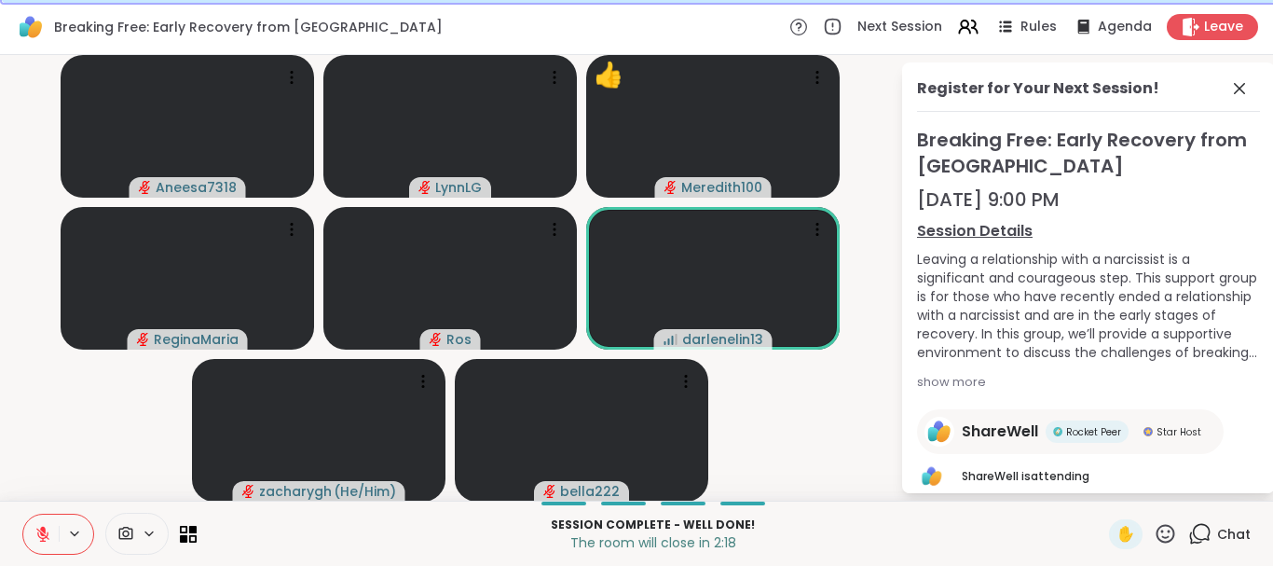
click at [1231, 526] on span "Chat" at bounding box center [1234, 534] width 34 height 19
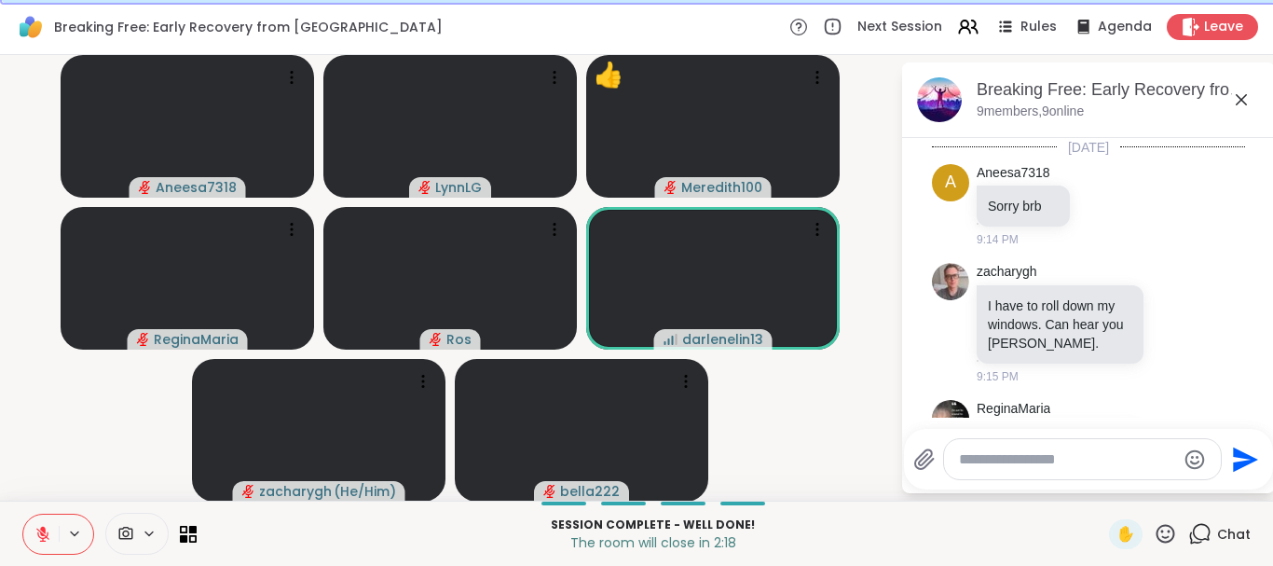
scroll to position [2084, 0]
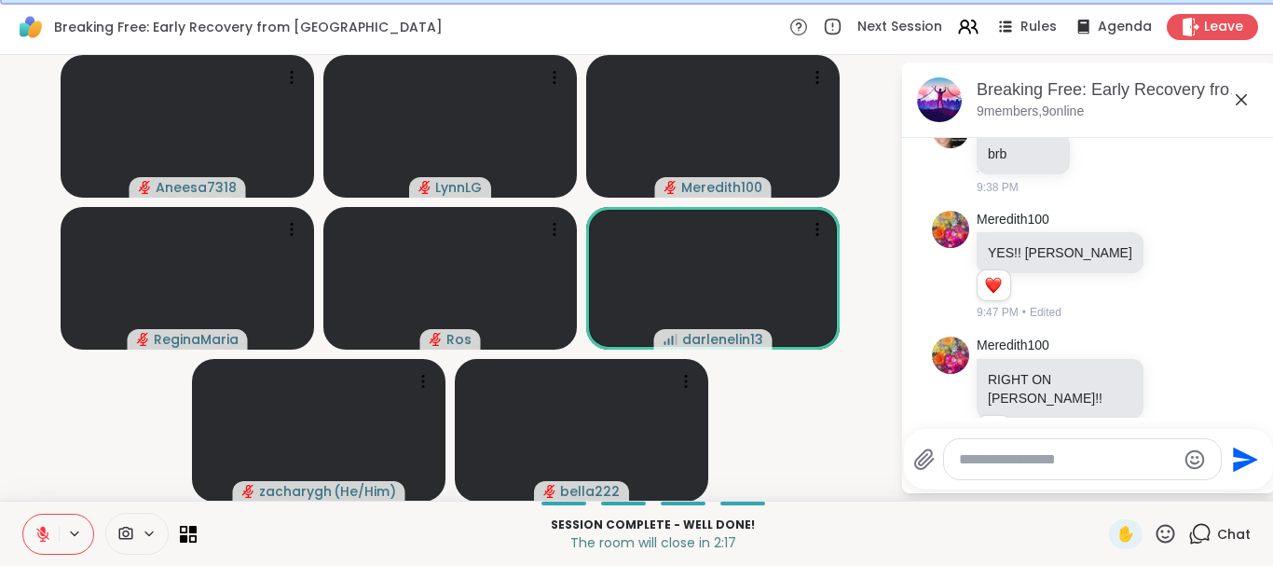
click at [996, 458] on textarea "Type your message" at bounding box center [1067, 459] width 217 height 19
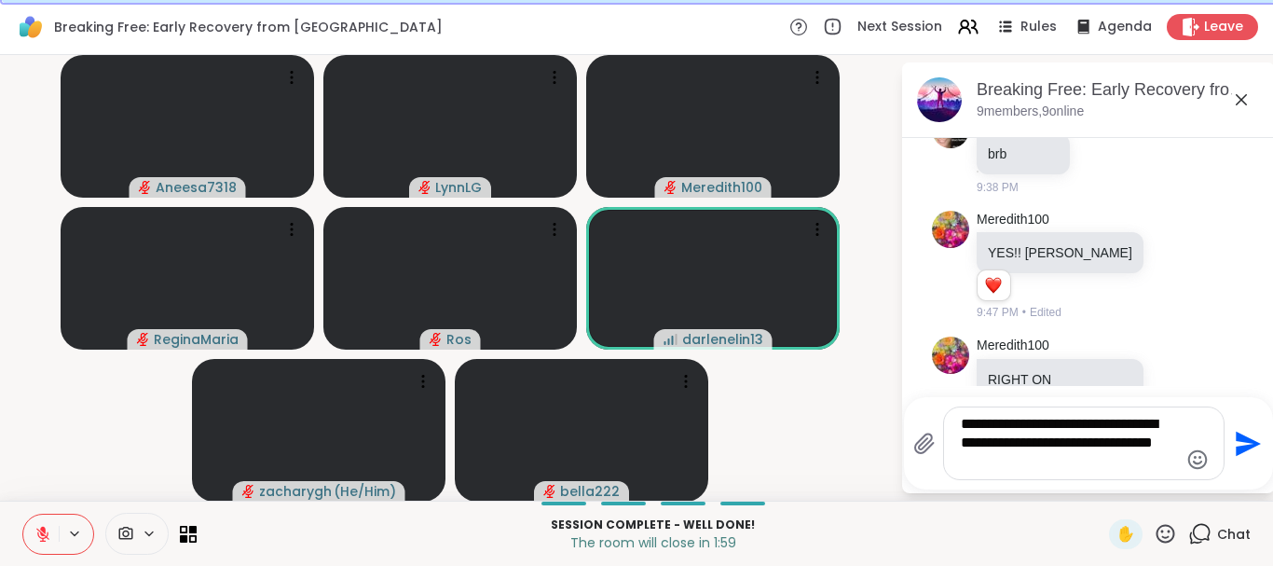
type textarea "**********"
click at [997, 445] on textarea "**********" at bounding box center [1069, 443] width 217 height 57
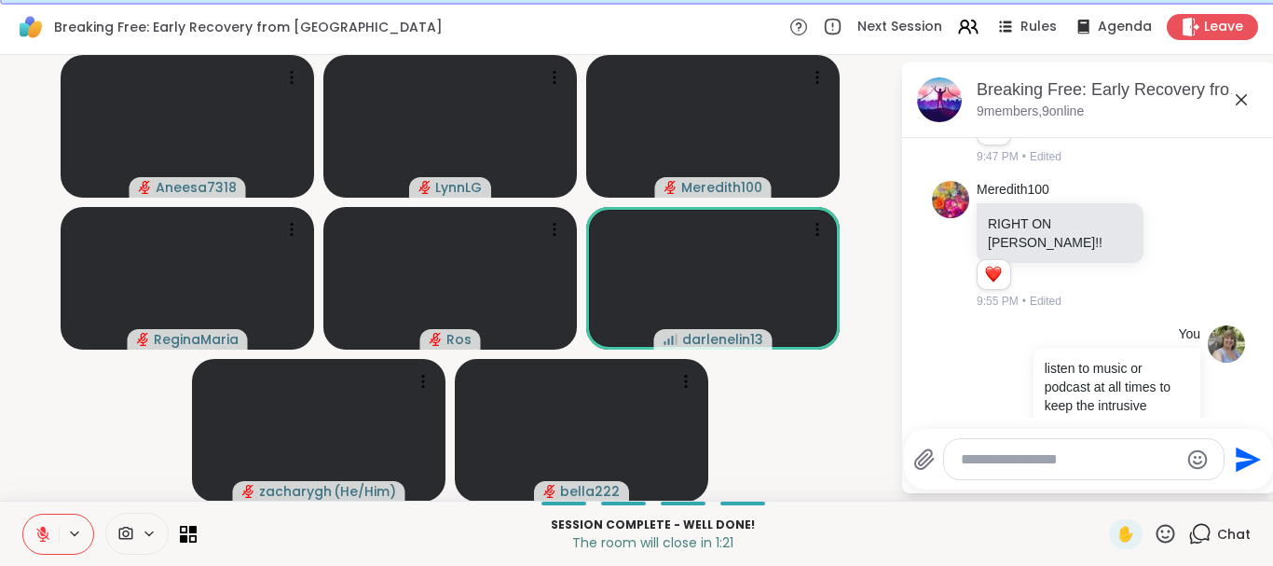
scroll to position [2267, 0]
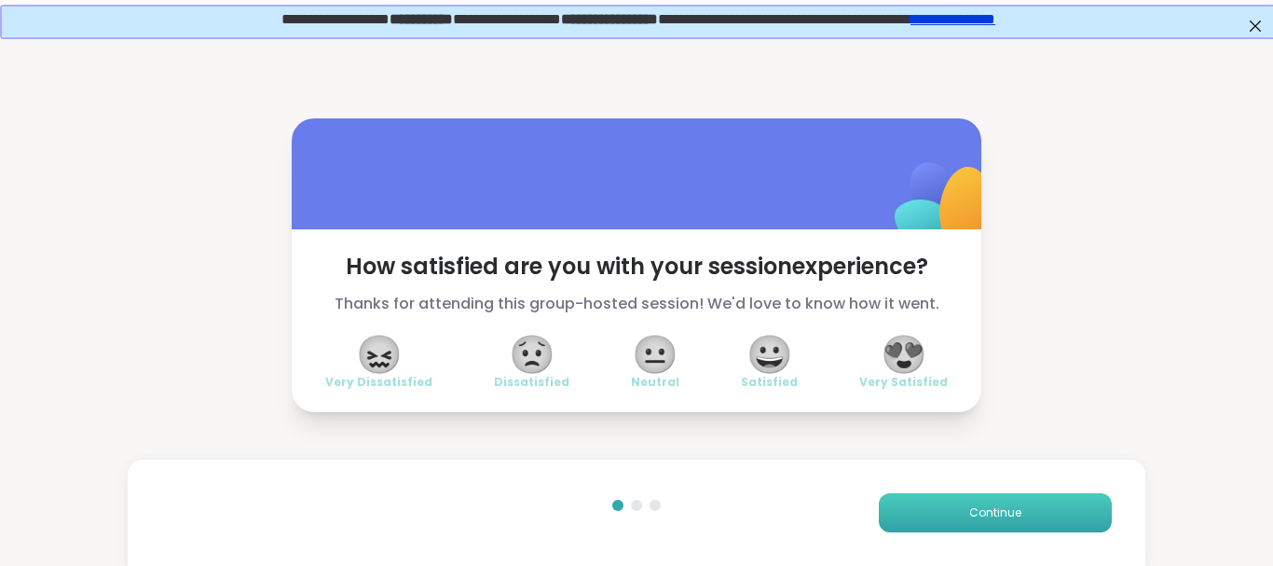
click at [1001, 515] on span "Continue" at bounding box center [995, 512] width 52 height 17
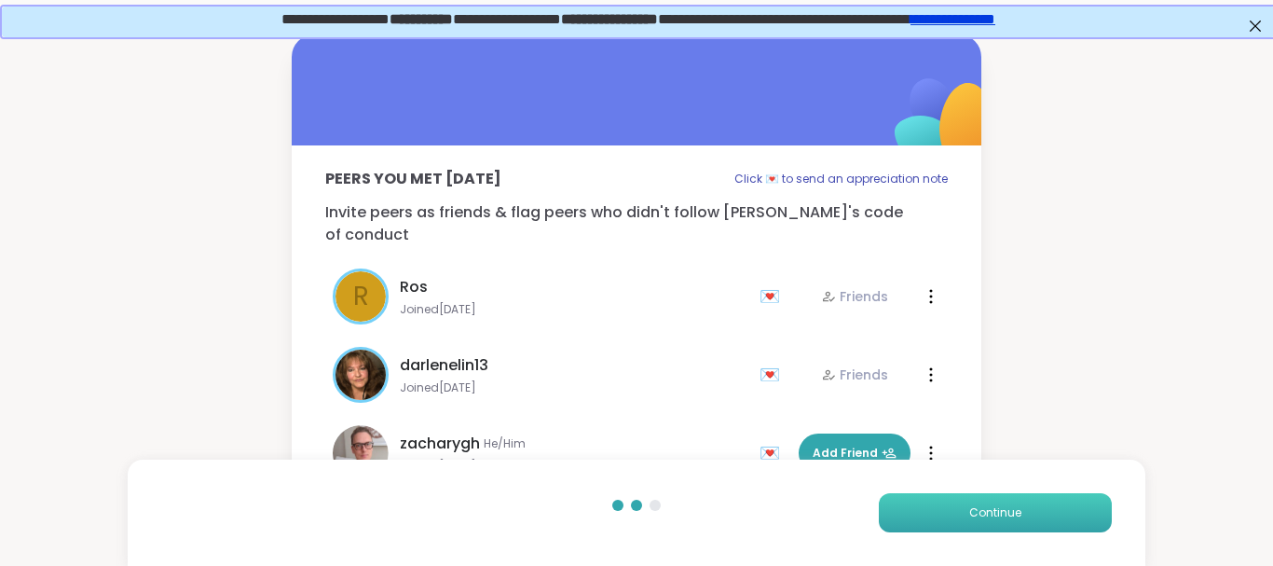
click at [1001, 515] on span "Continue" at bounding box center [995, 512] width 52 height 17
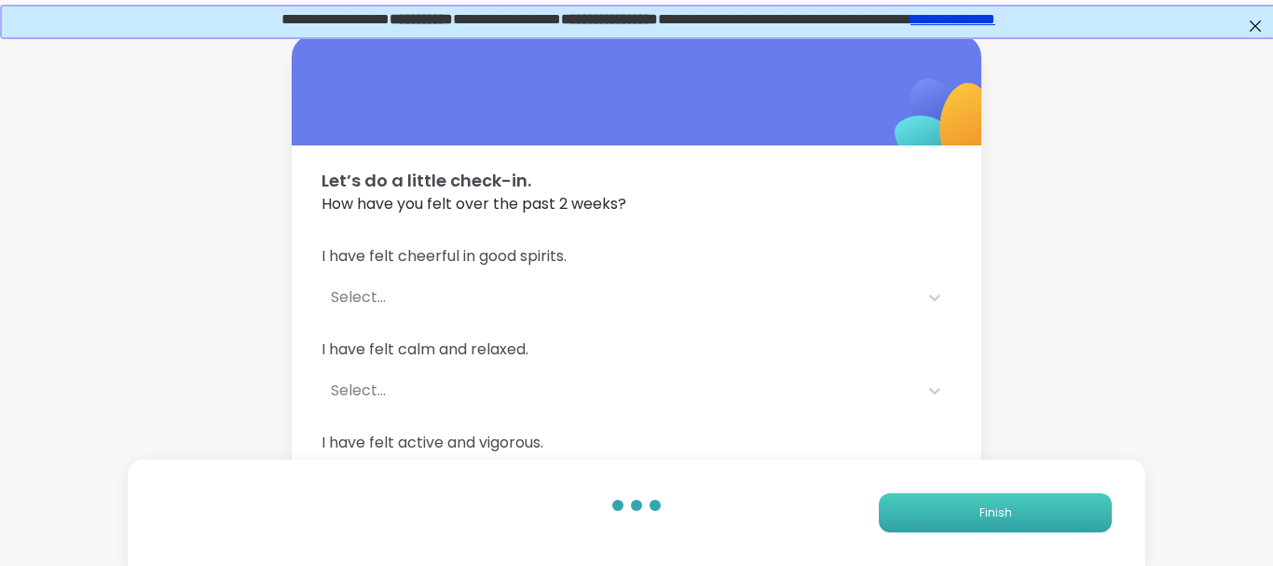
click at [1001, 515] on span "Finish" at bounding box center [996, 512] width 33 height 17
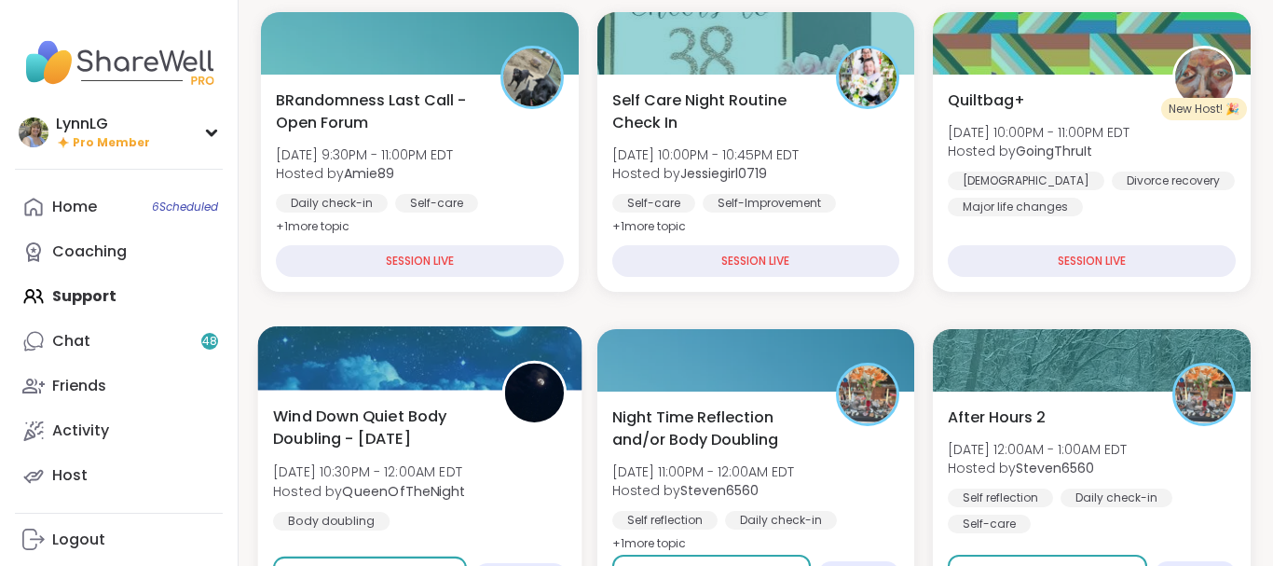
scroll to position [285, 0]
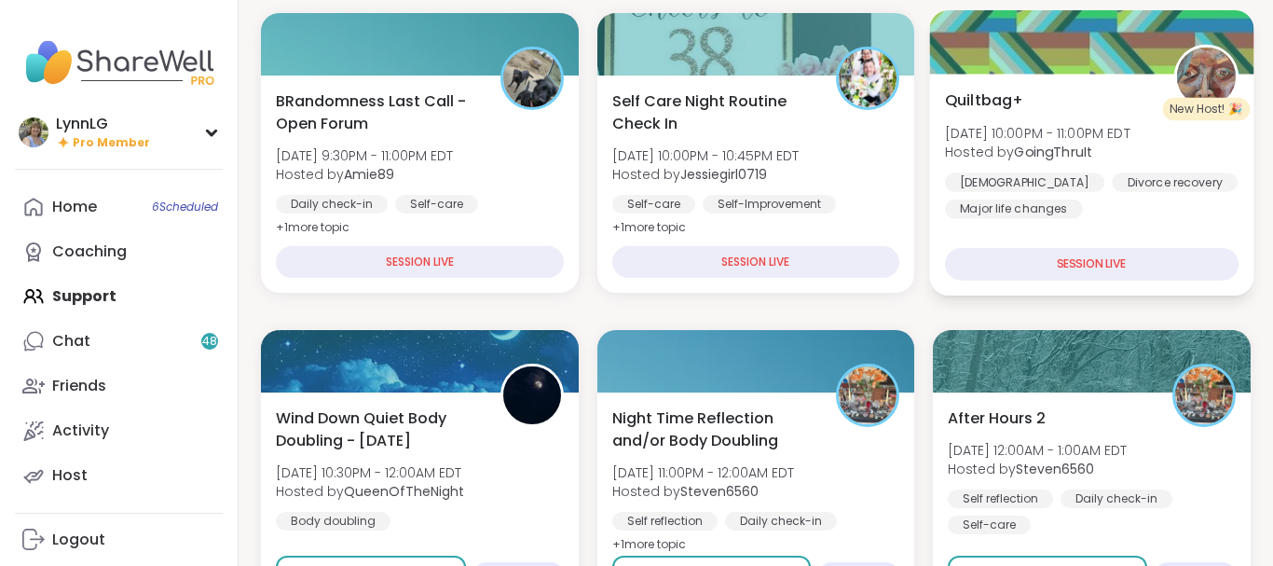
click at [1029, 154] on b "GoingThruIt" at bounding box center [1054, 152] width 78 height 19
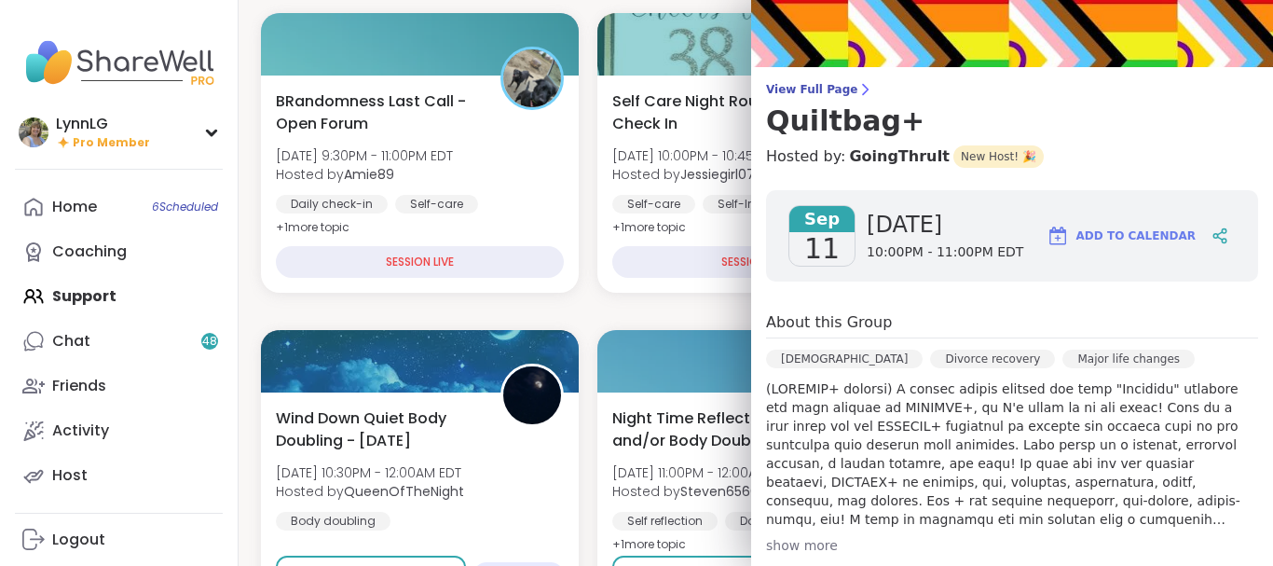
scroll to position [0, 0]
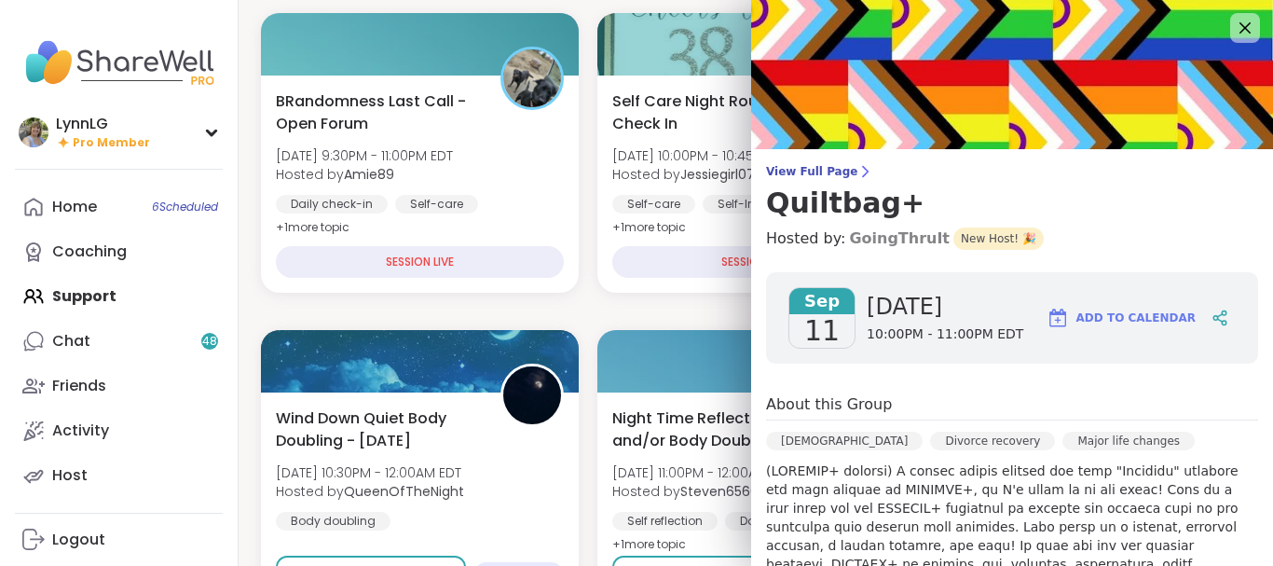
click at [863, 235] on link "GoingThruIt" at bounding box center [899, 238] width 101 height 22
